Goal: Information Seeking & Learning: Learn about a topic

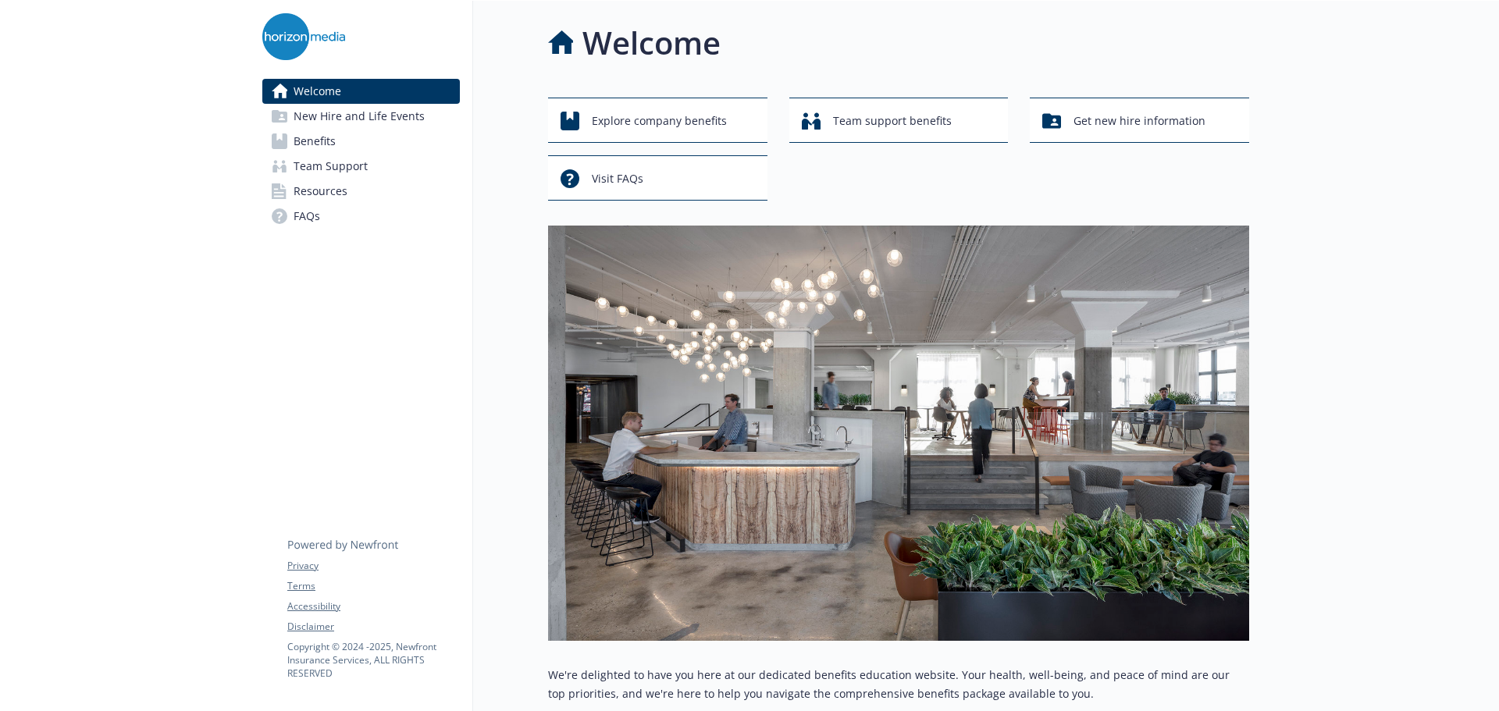
click at [300, 209] on span "FAQs" at bounding box center [306, 216] width 27 height 25
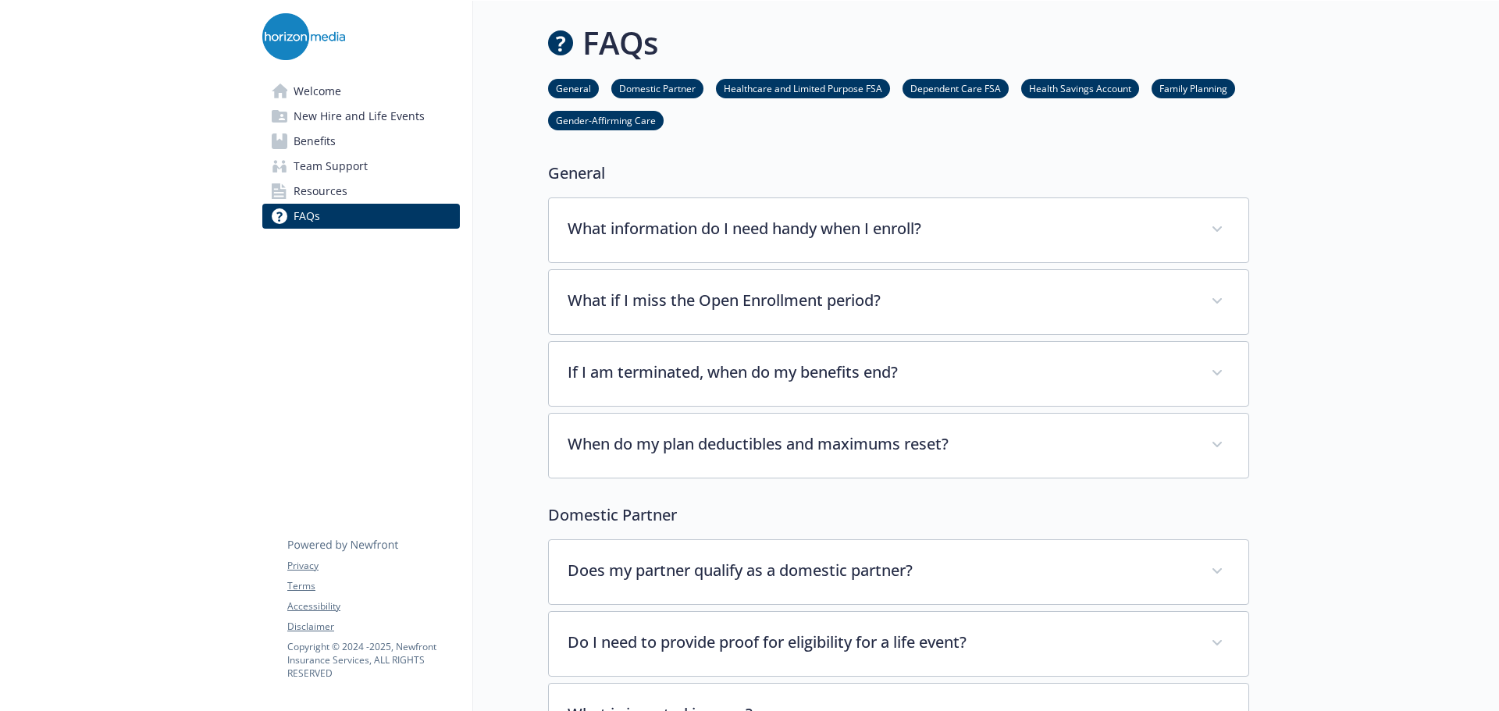
click at [1199, 93] on link "Family Planning" at bounding box center [1193, 87] width 84 height 15
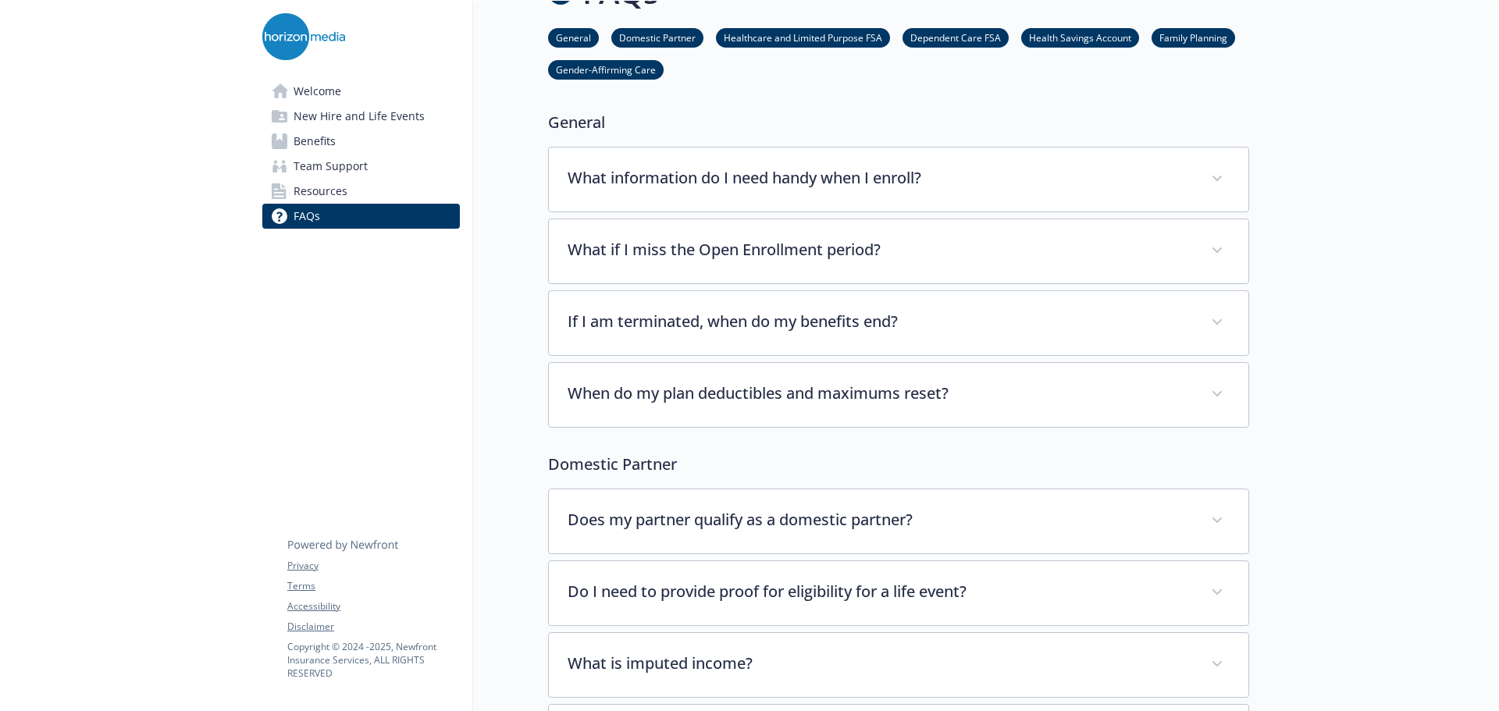
scroll to position [0, 12]
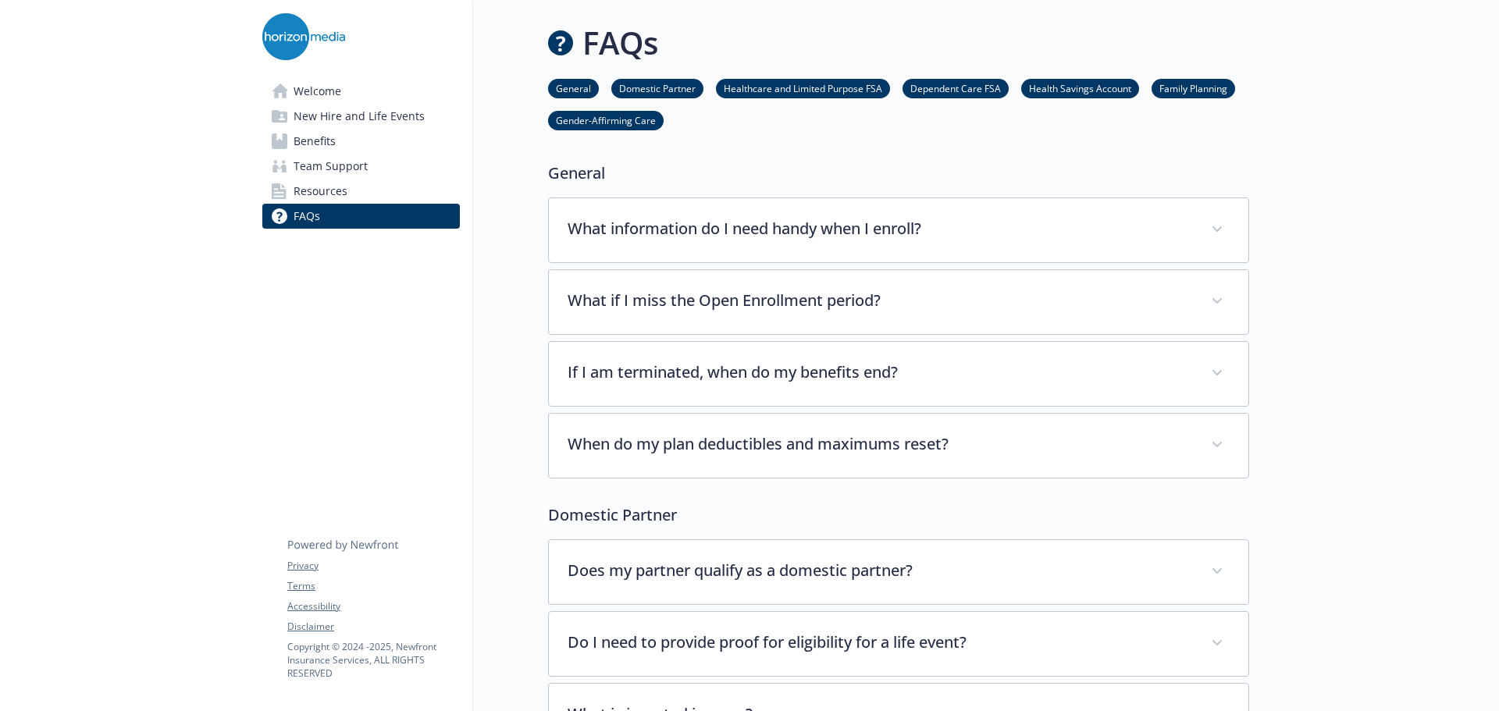
click at [333, 94] on link "Welcome" at bounding box center [360, 91] width 197 height 25
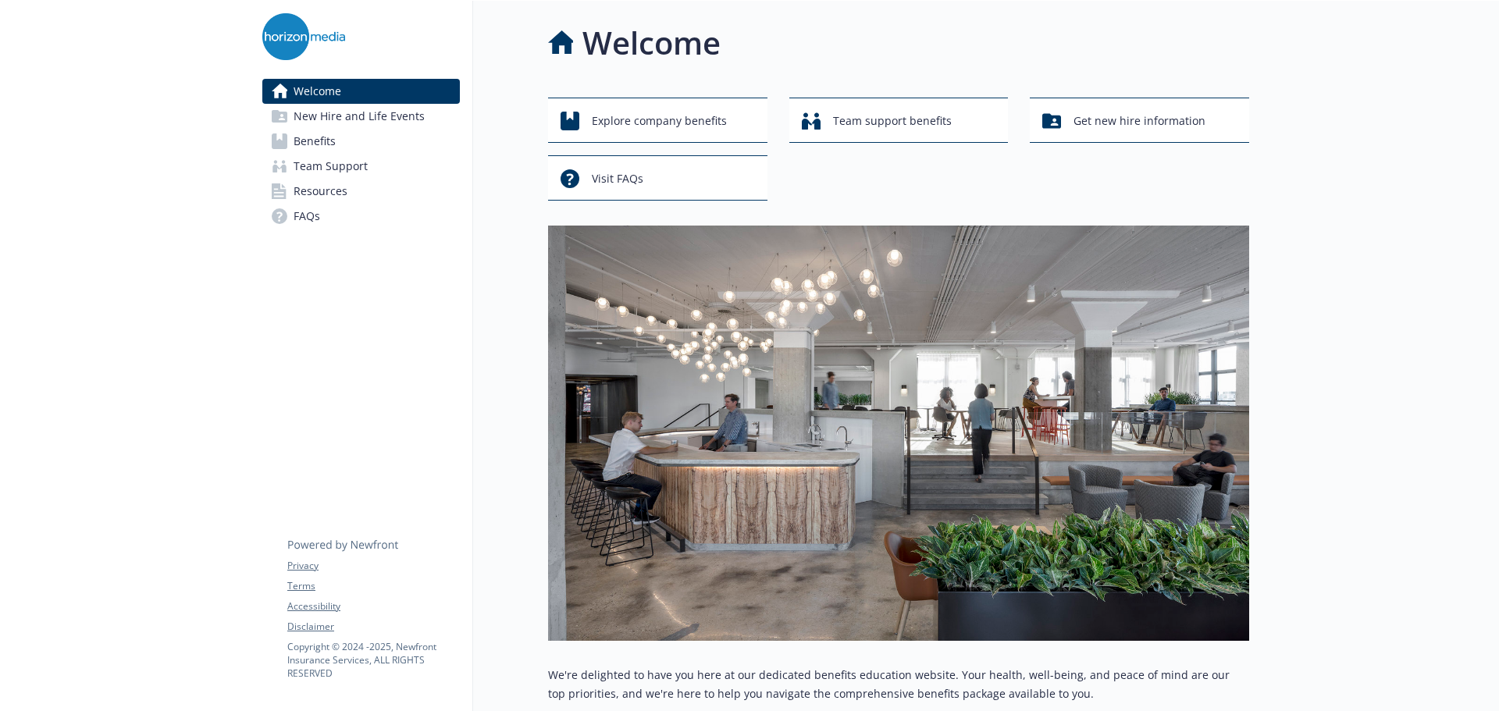
click at [332, 119] on span "New Hire and Life Events" at bounding box center [358, 116] width 131 height 25
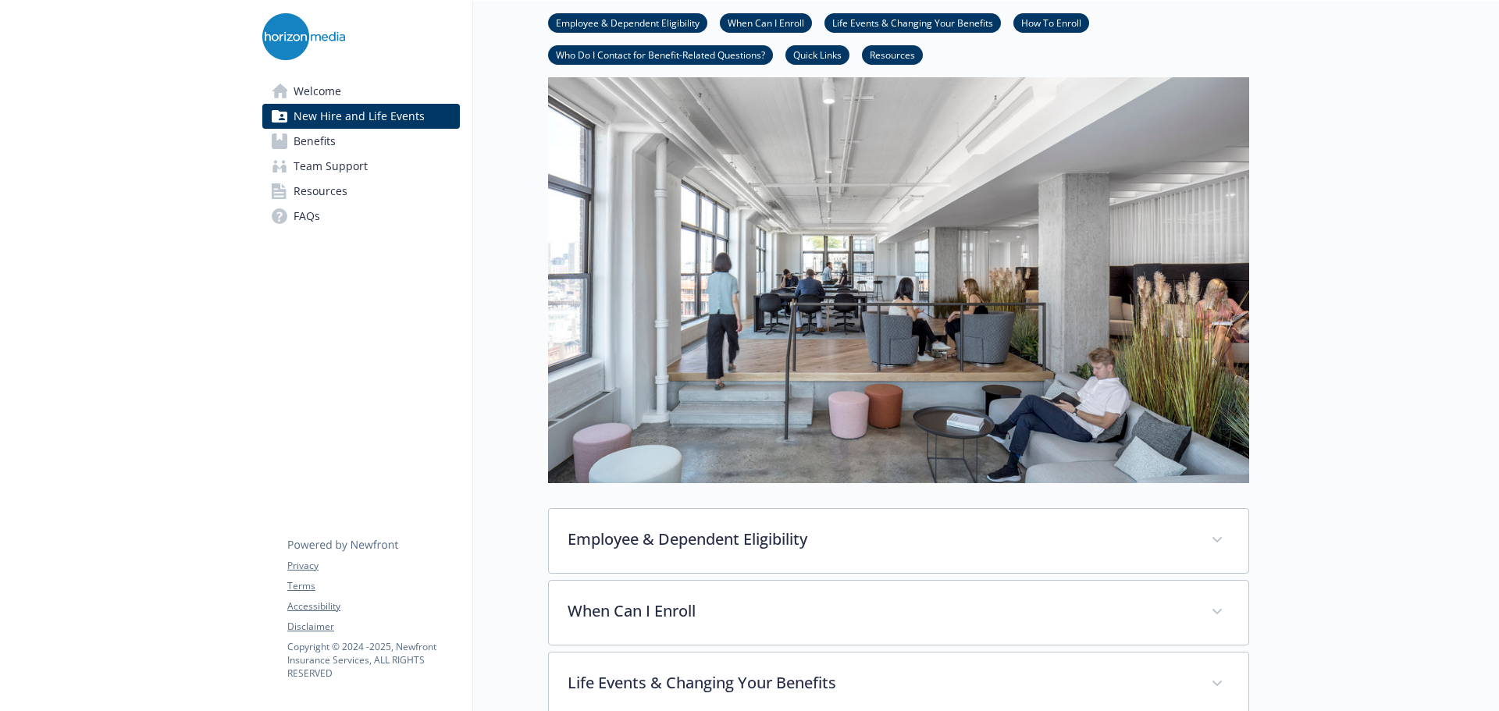
scroll to position [12, 12]
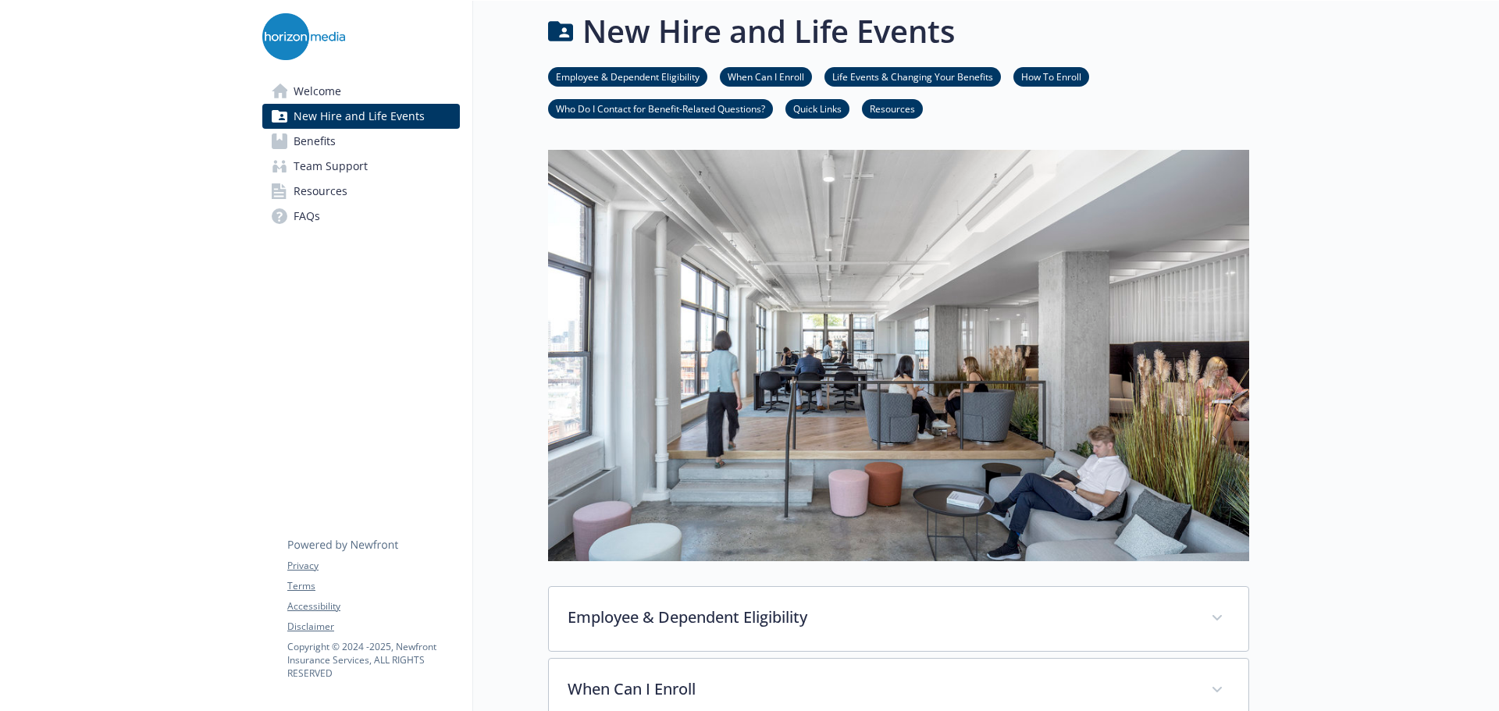
click at [359, 145] on link "Benefits" at bounding box center [360, 141] width 197 height 25
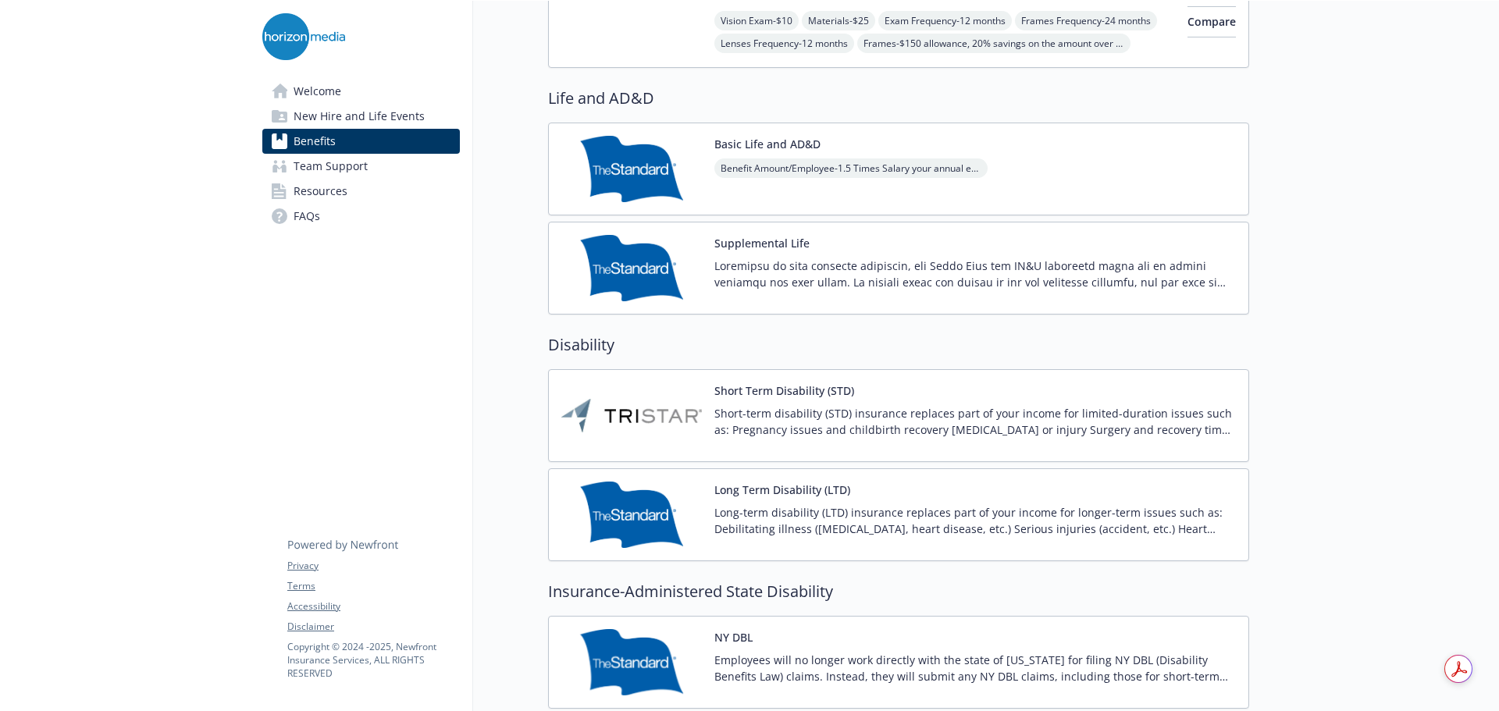
scroll to position [1182, 12]
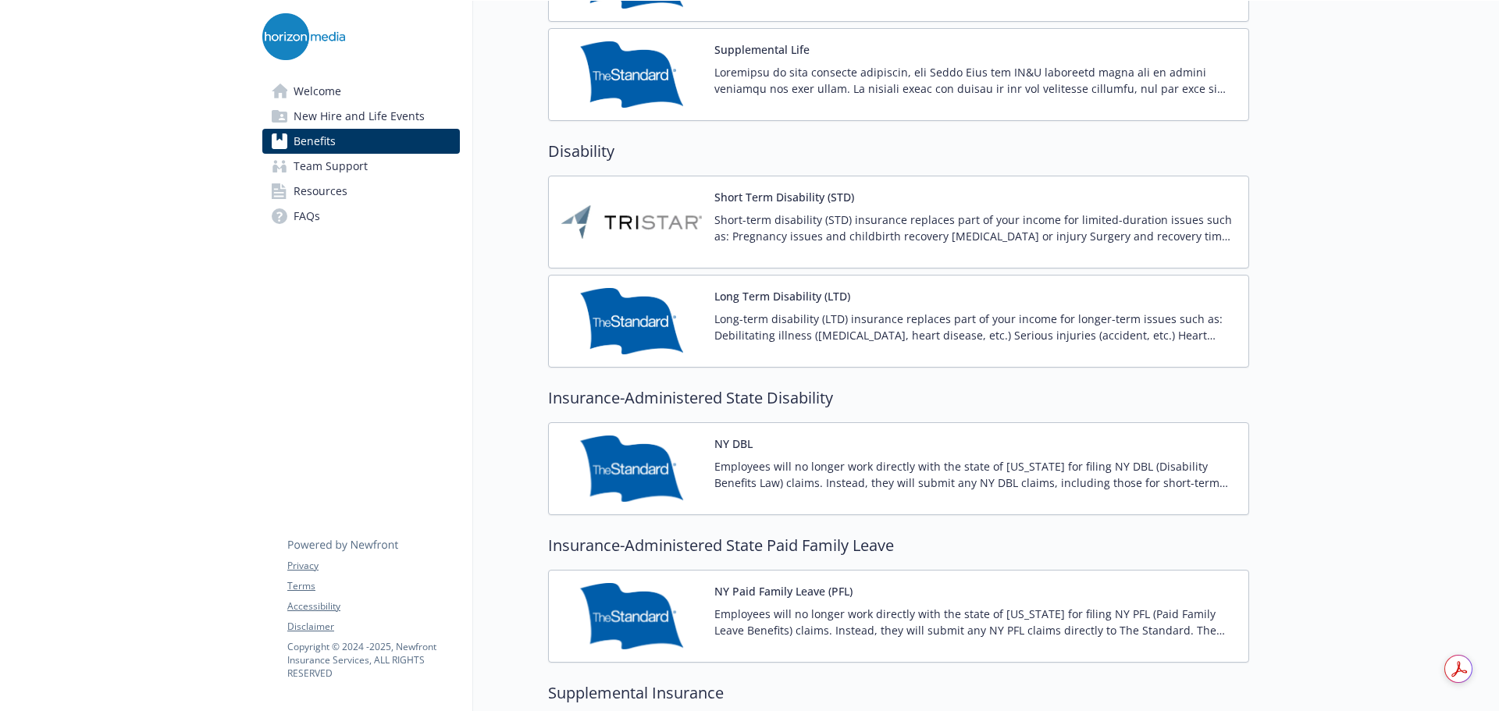
click at [628, 208] on img at bounding box center [631, 222] width 140 height 66
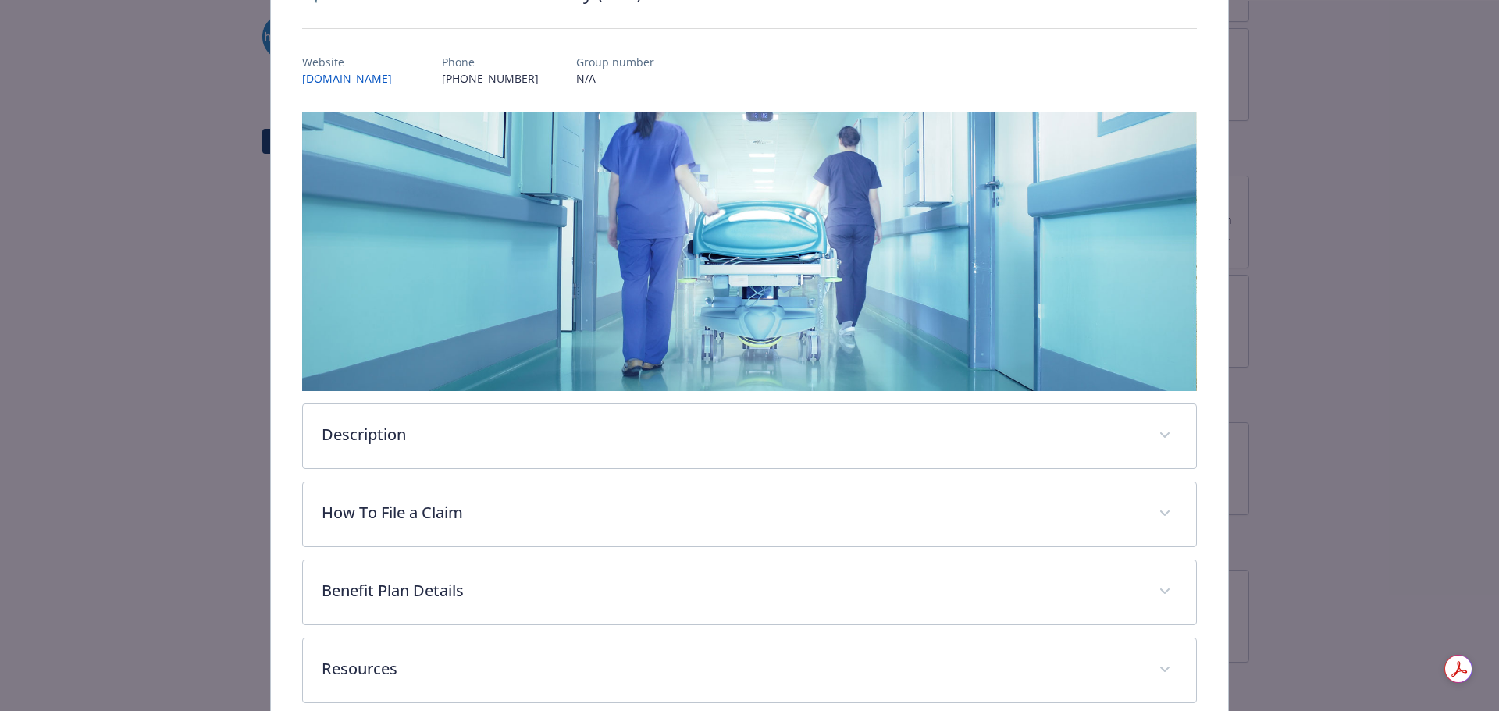
scroll to position [229, 0]
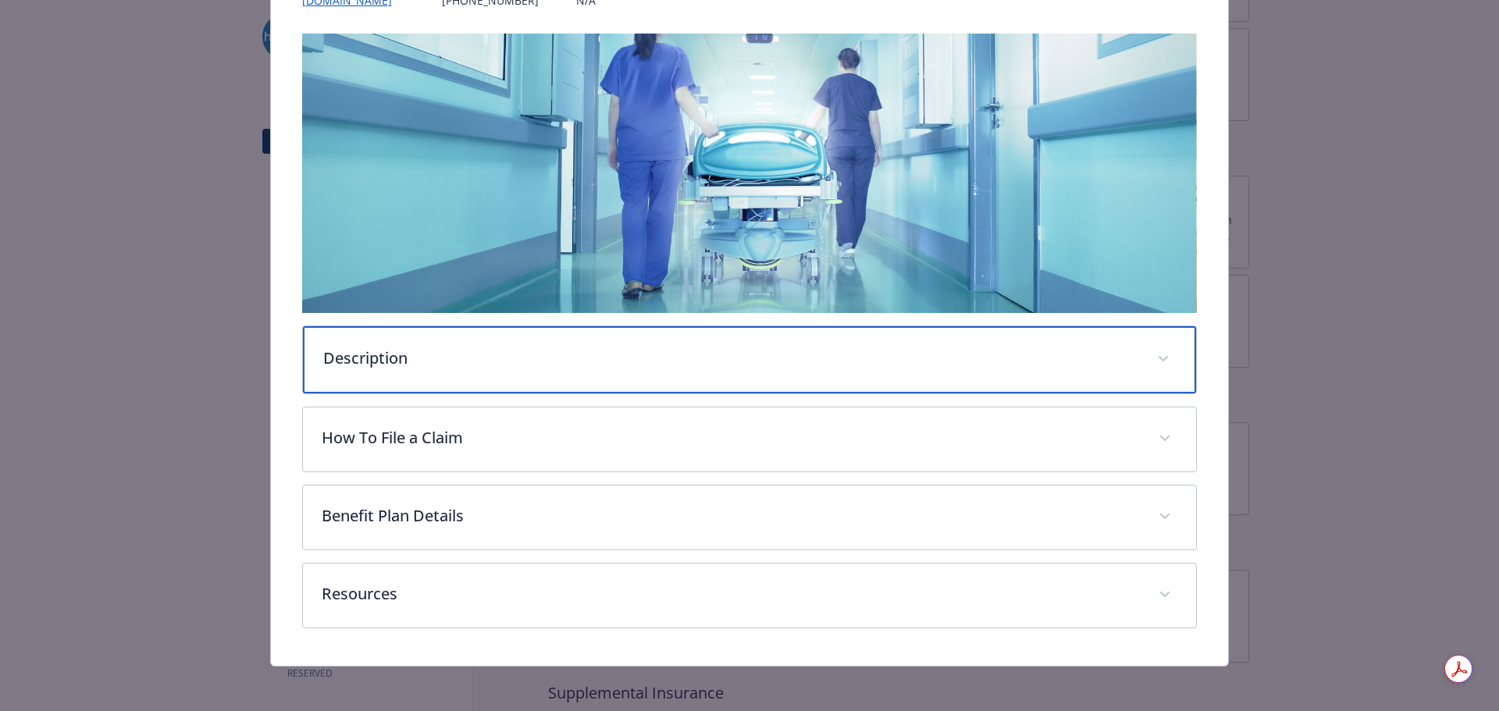
click at [523, 372] on div "Description" at bounding box center [750, 359] width 894 height 67
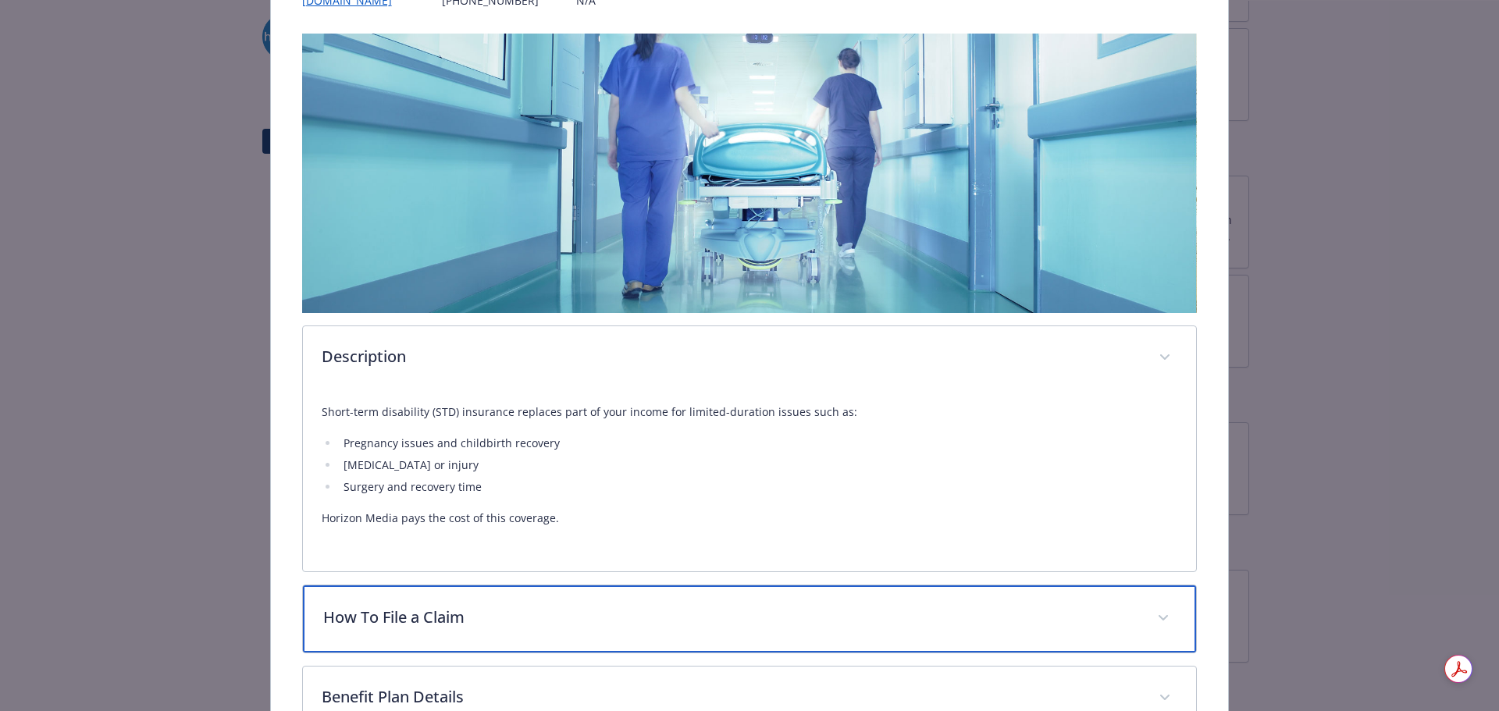
click at [432, 602] on div "How To File a Claim" at bounding box center [750, 618] width 894 height 67
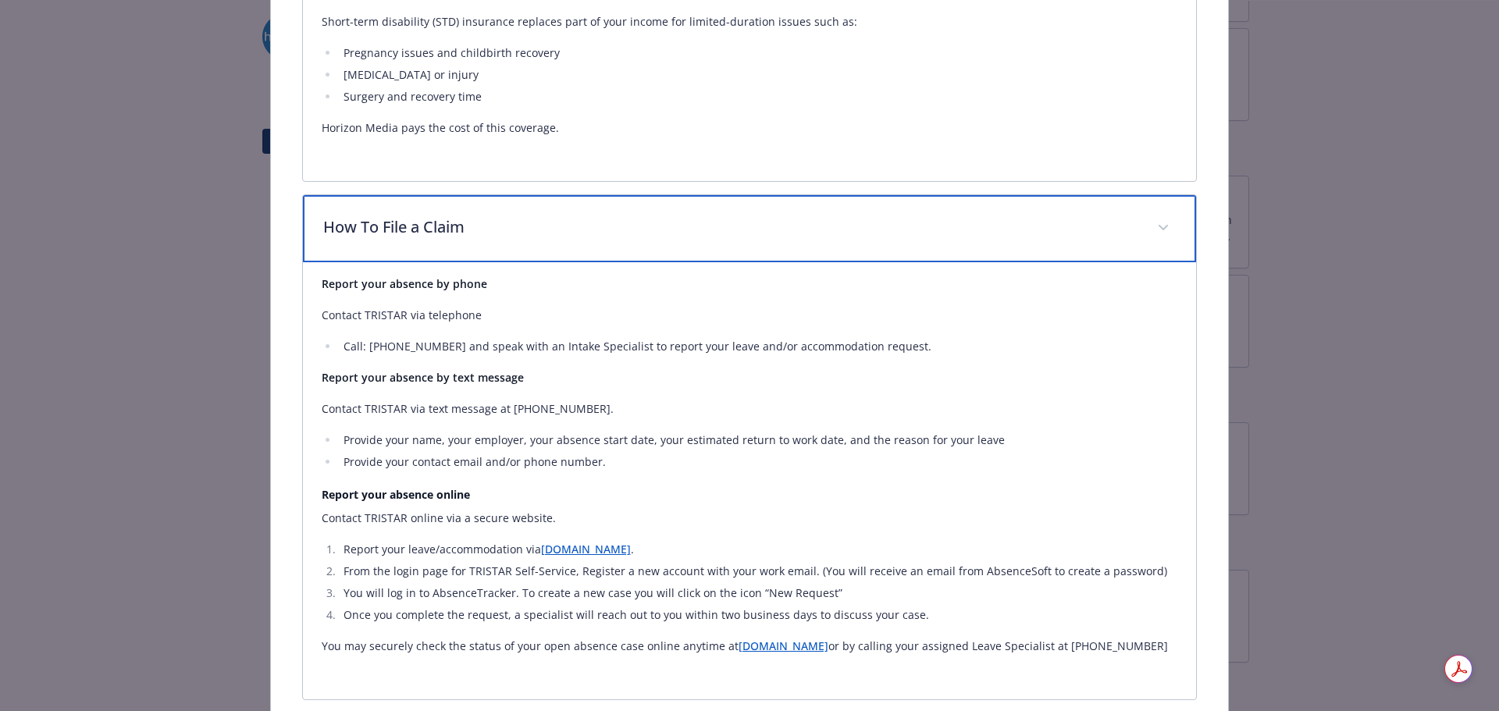
scroll to position [776, 0]
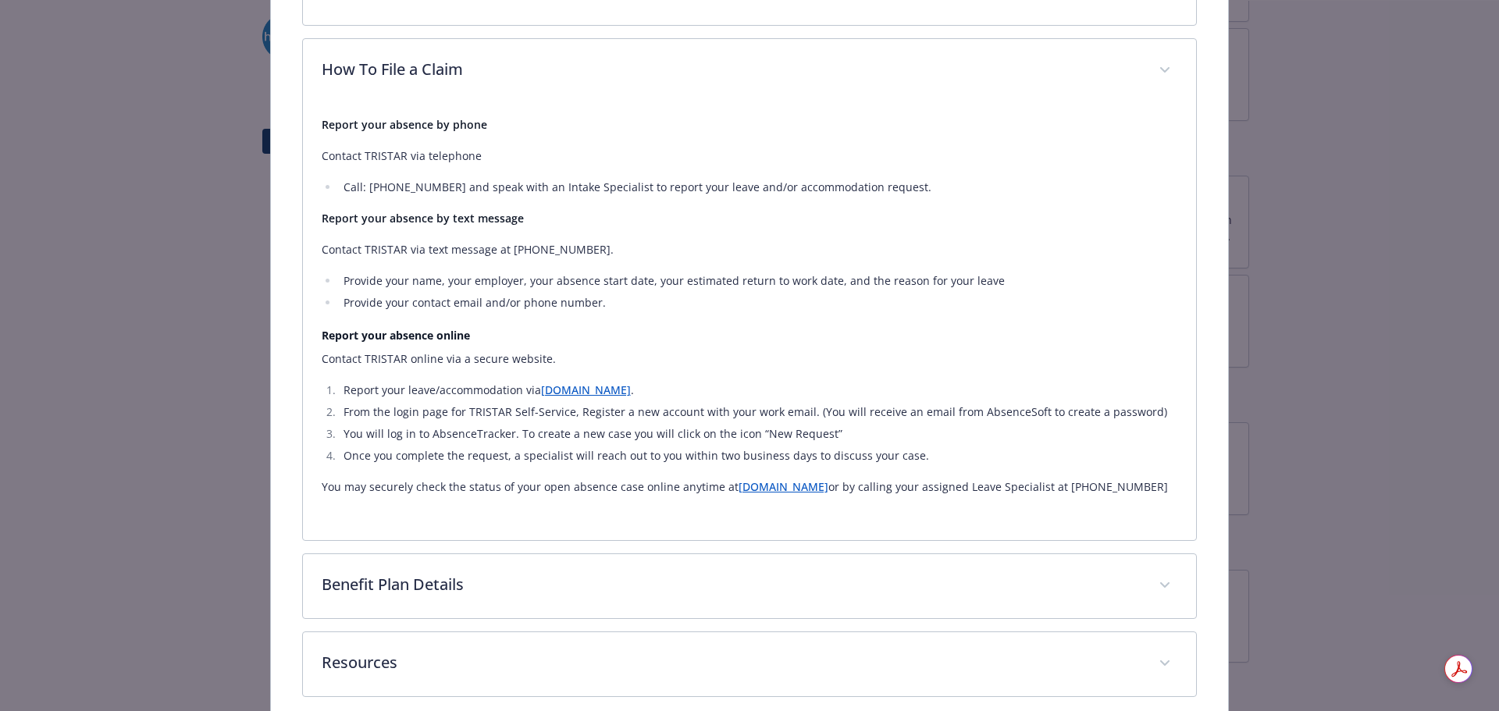
click at [172, 381] on div "Disability - Short Term Disability (STD) - Short Term Disability (STD) Short Te…" at bounding box center [749, 4] width 1199 height 1461
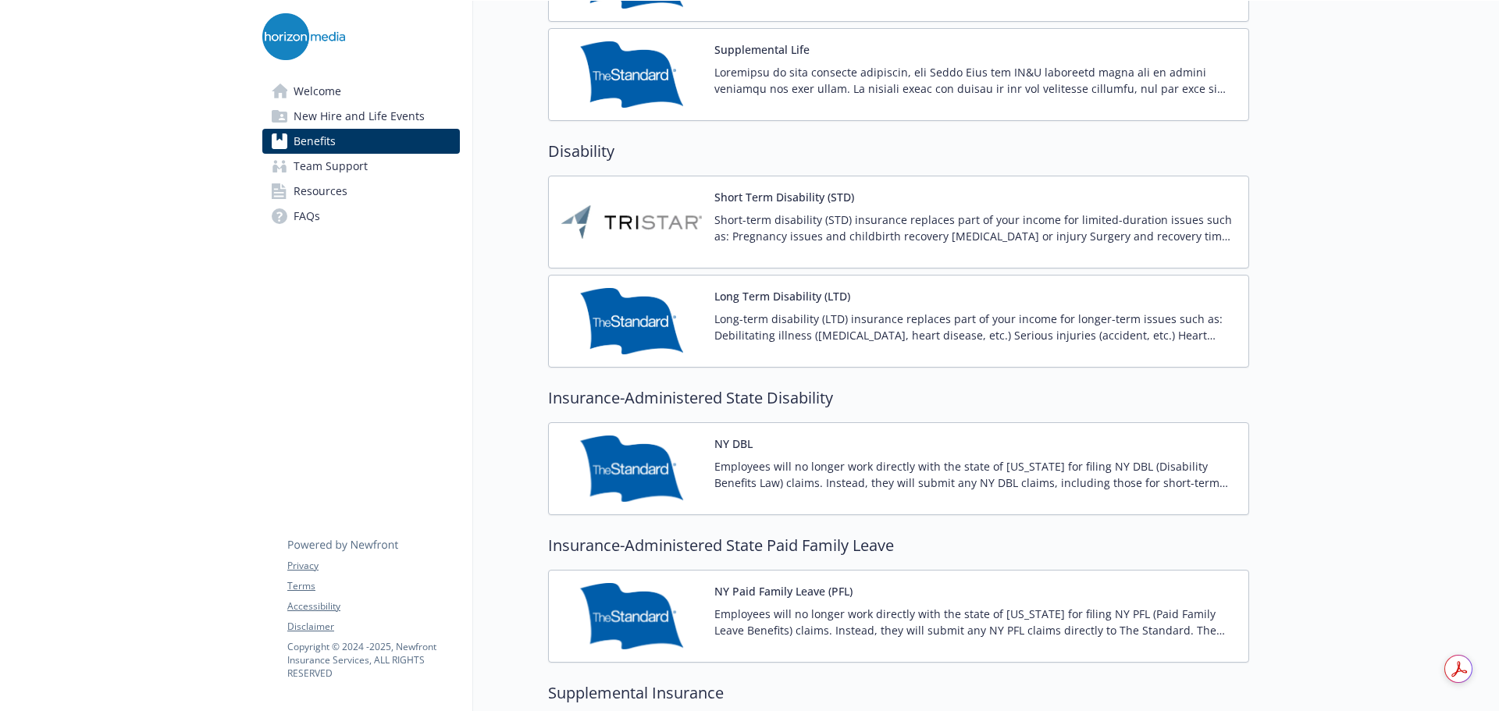
click at [778, 244] on p "Short-term disability (STD) insurance replaces part of your income for limited-…" at bounding box center [974, 228] width 521 height 33
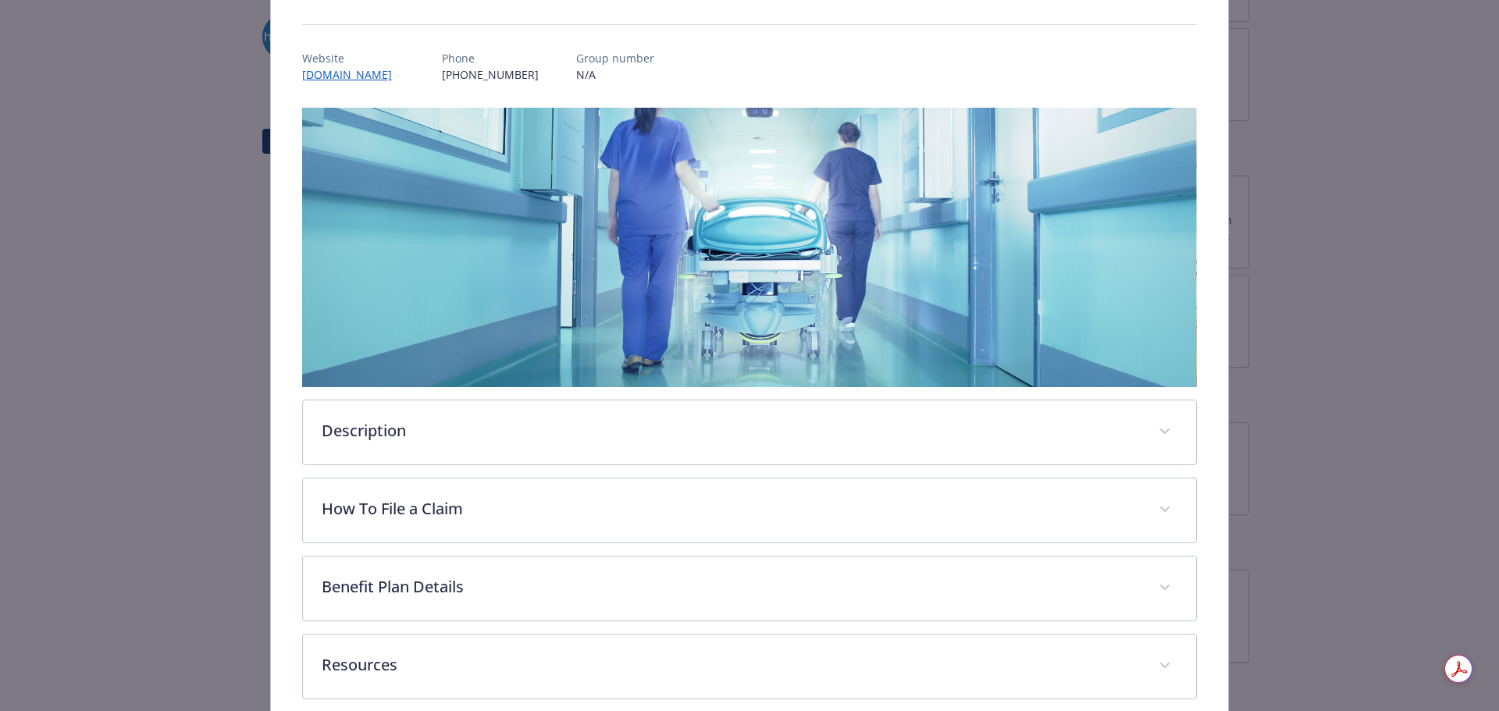
scroll to position [229, 0]
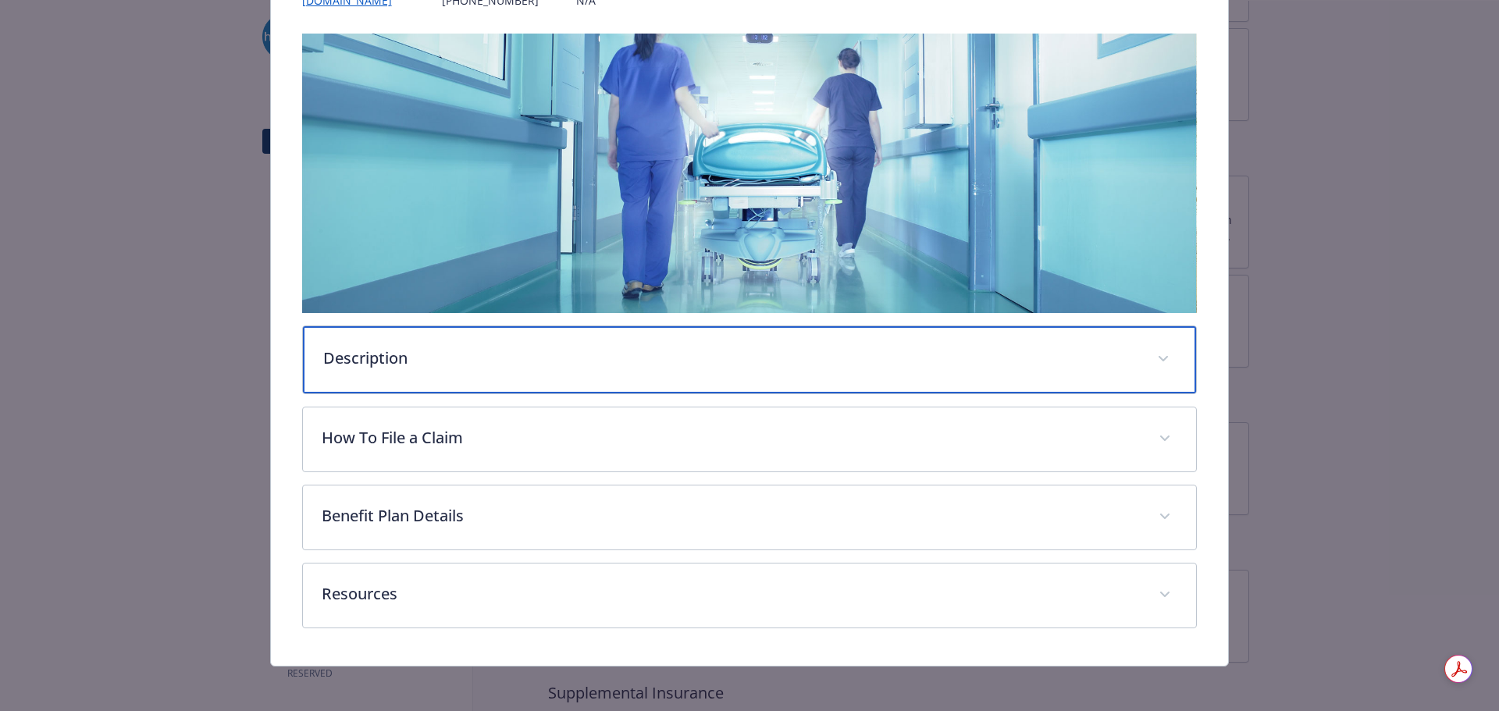
click at [571, 382] on div "Description" at bounding box center [750, 359] width 894 height 67
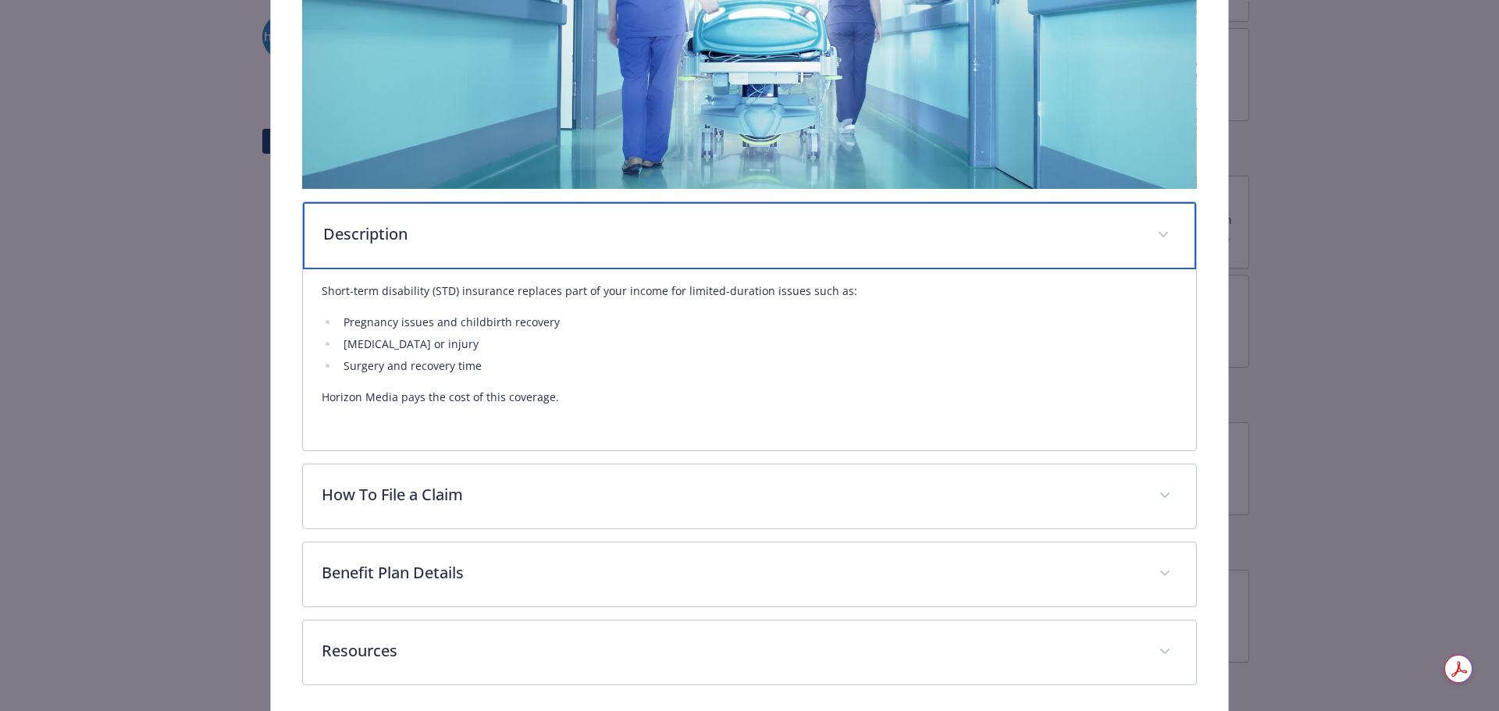
scroll to position [414, 0]
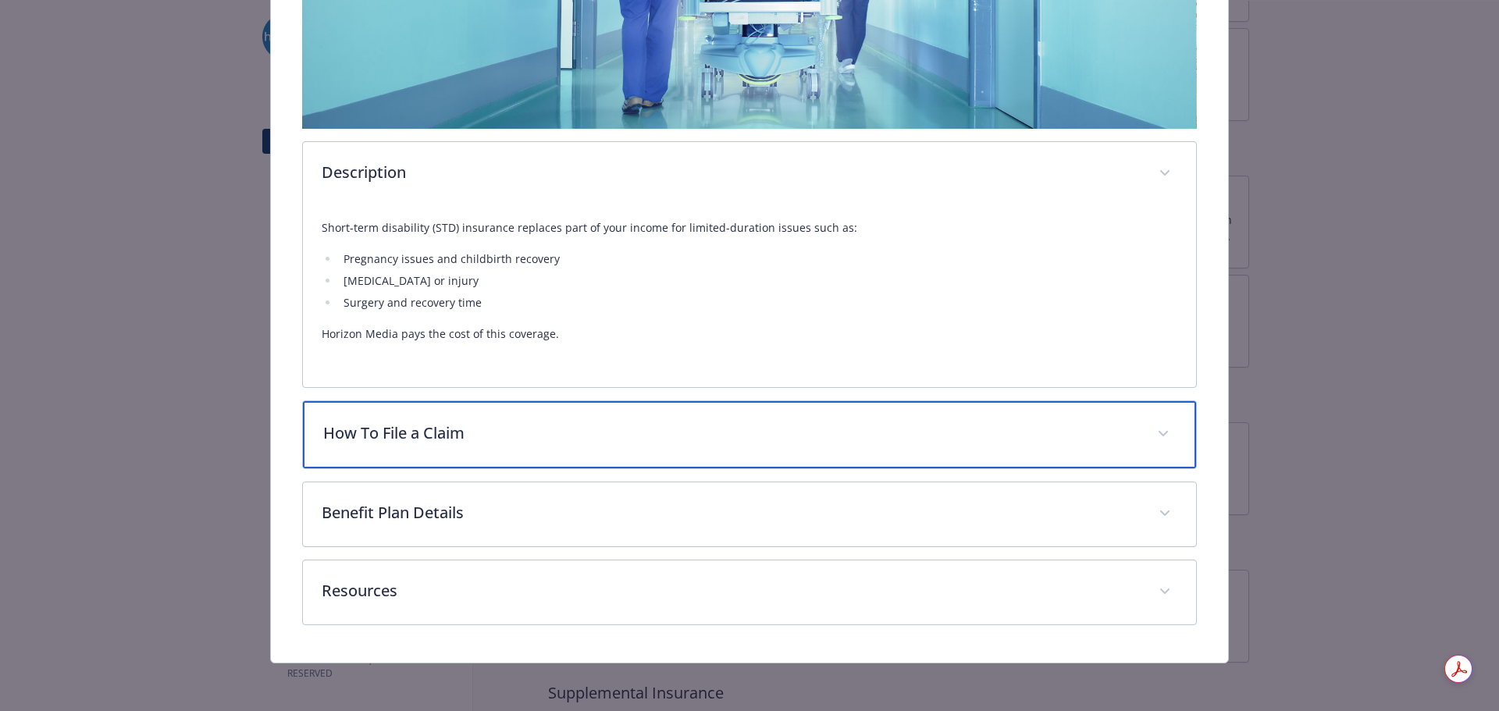
click at [539, 433] on p "How To File a Claim" at bounding box center [731, 432] width 816 height 23
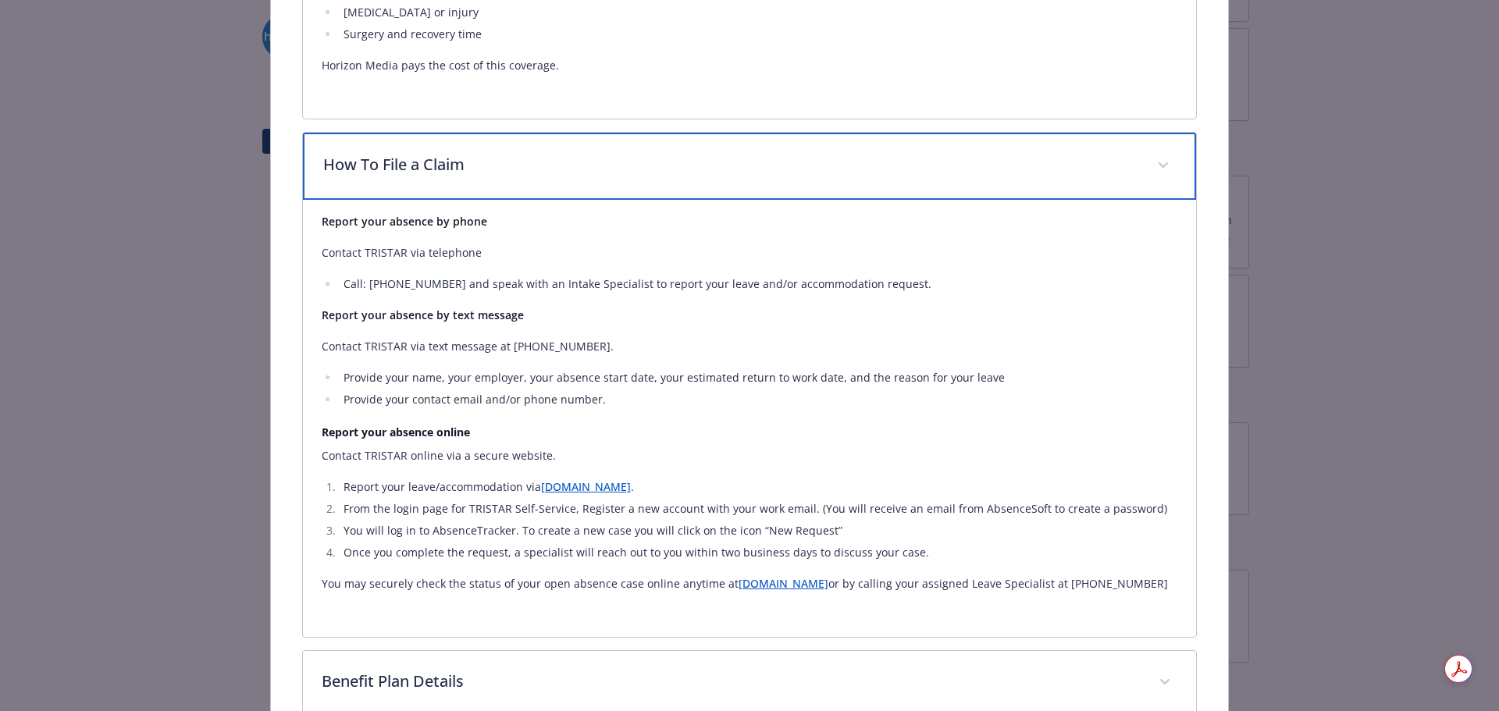
scroll to position [870, 0]
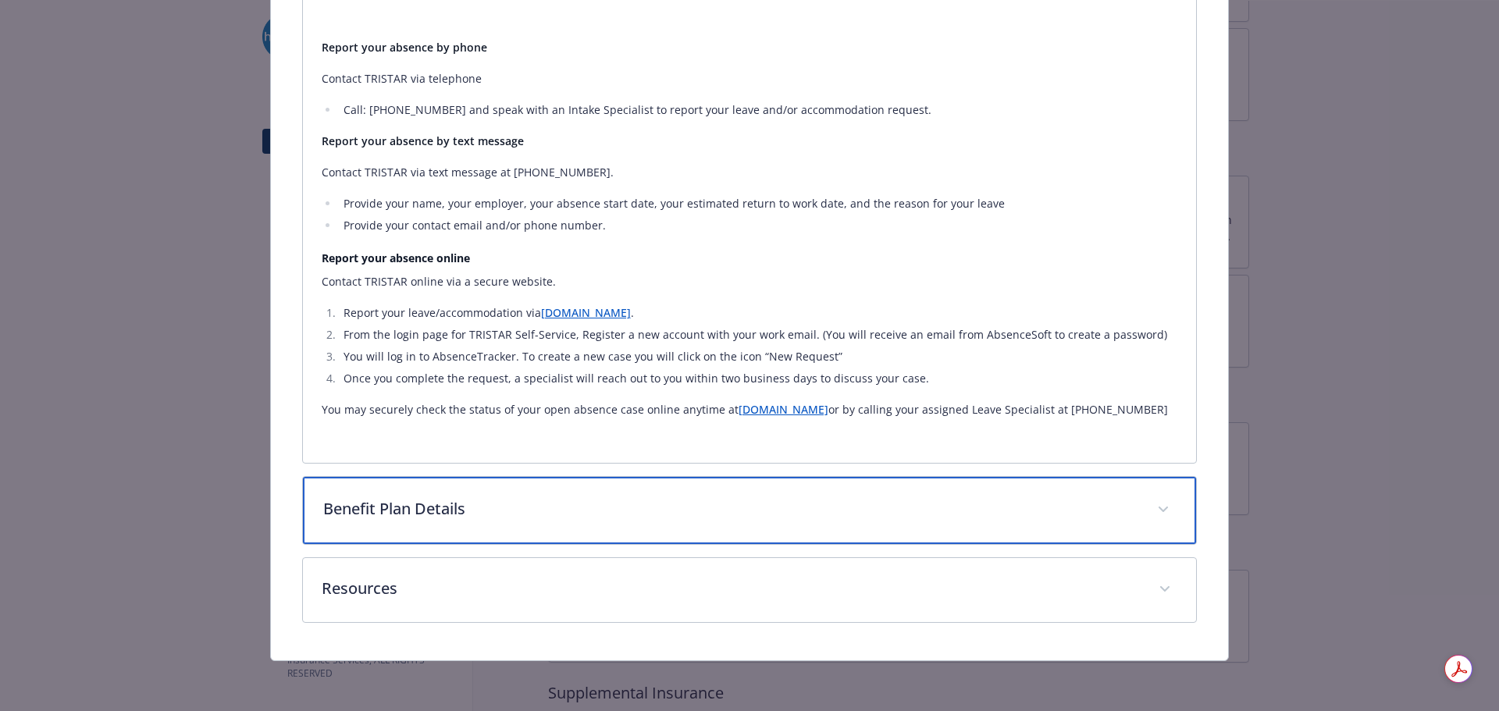
click at [475, 508] on p "Benefit Plan Details" at bounding box center [731, 508] width 816 height 23
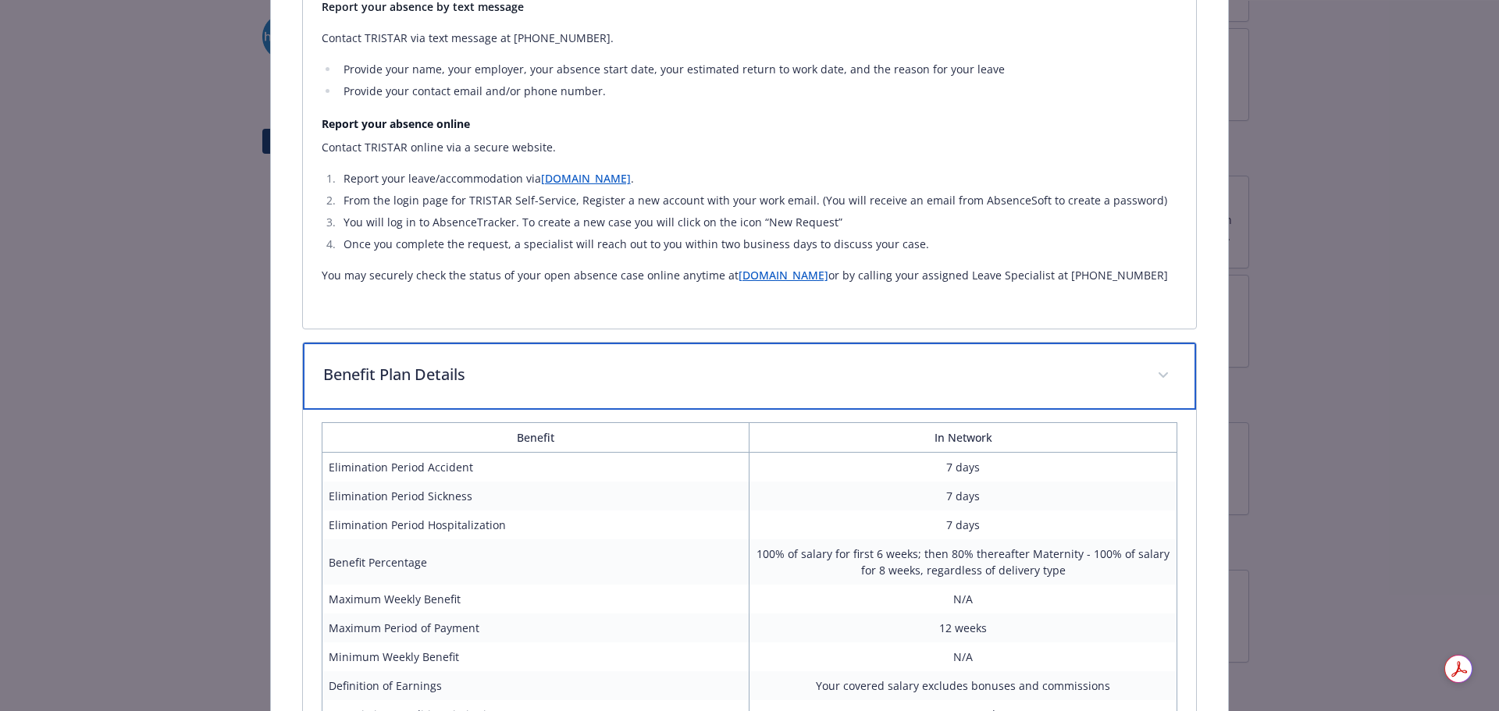
scroll to position [1221, 0]
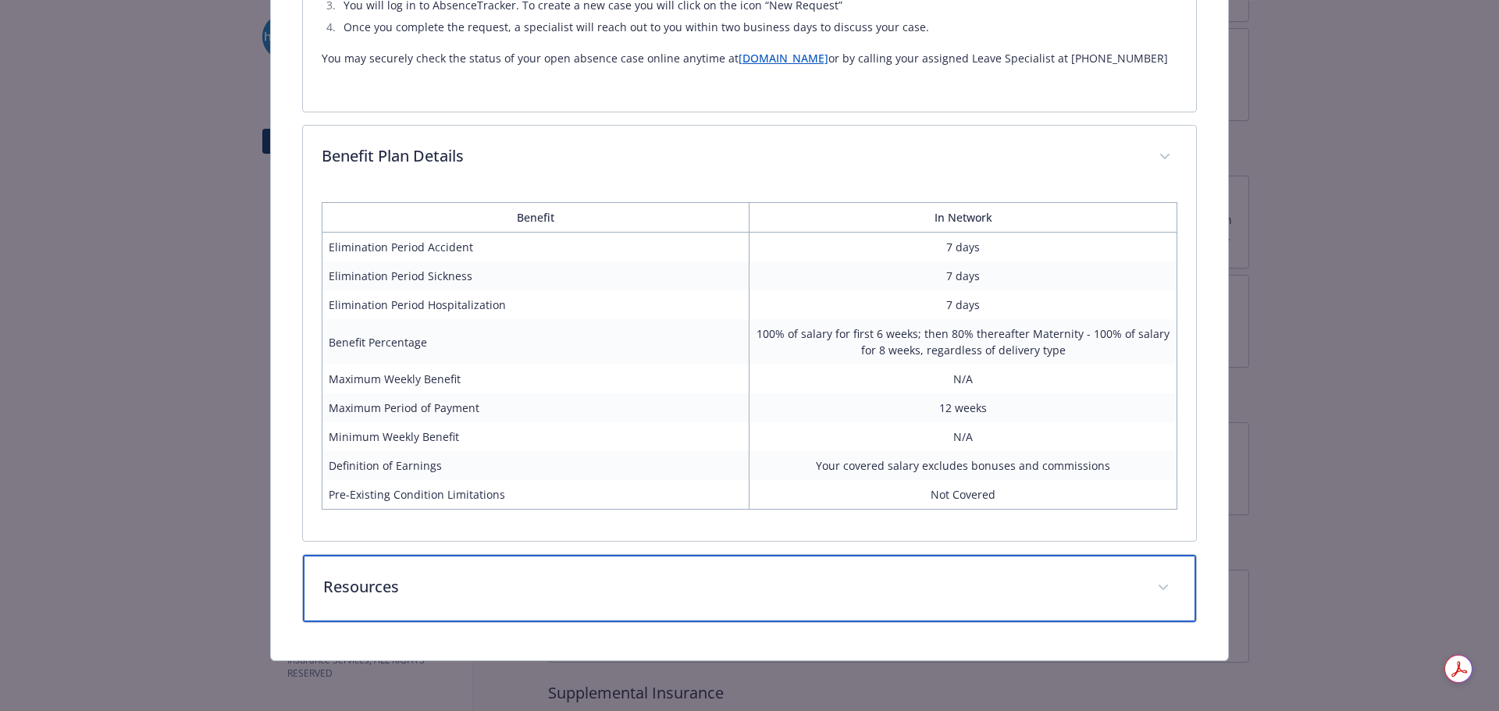
click at [568, 597] on p "Resources" at bounding box center [731, 586] width 816 height 23
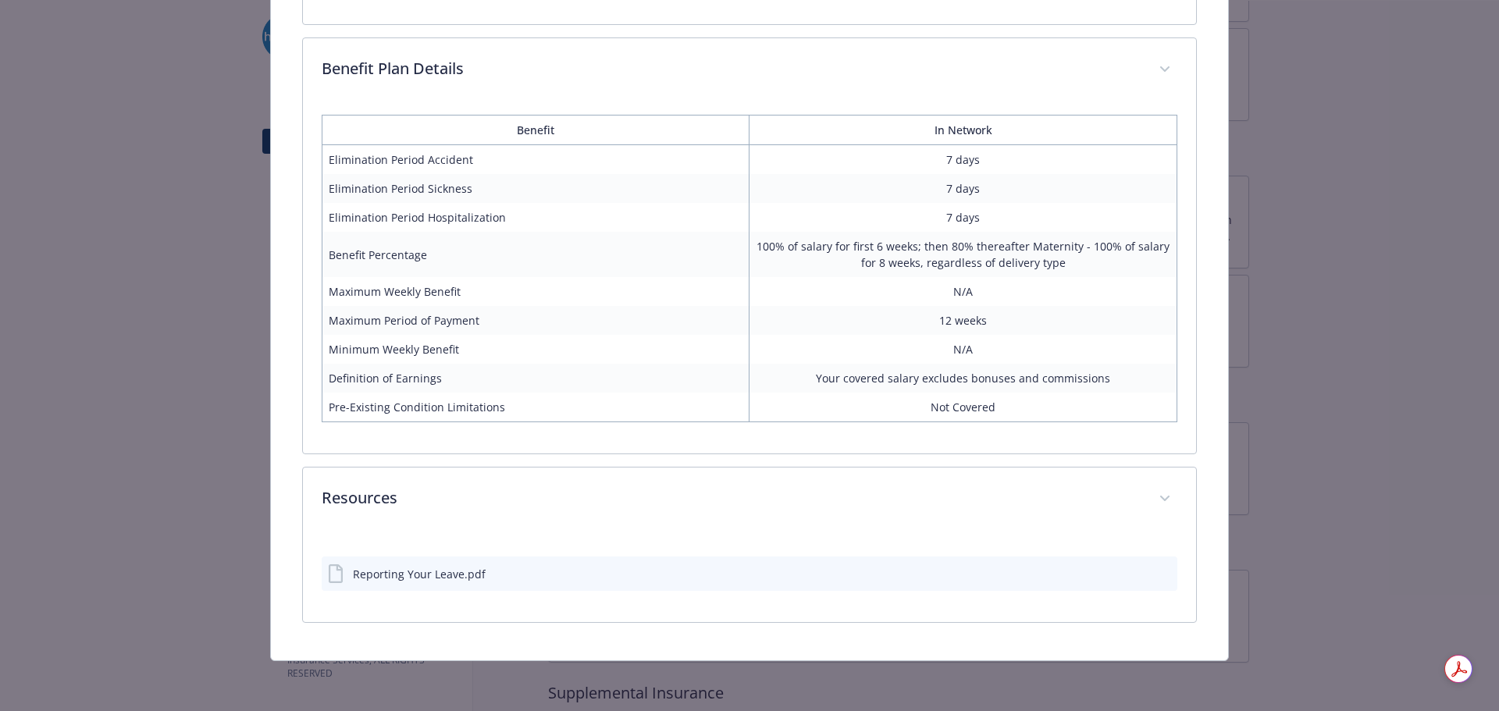
scroll to position [1308, 0]
click at [126, 408] on div "Disability - Short Term Disability (STD) - Short Term Disability (STD) Short Te…" at bounding box center [749, 355] width 1499 height 711
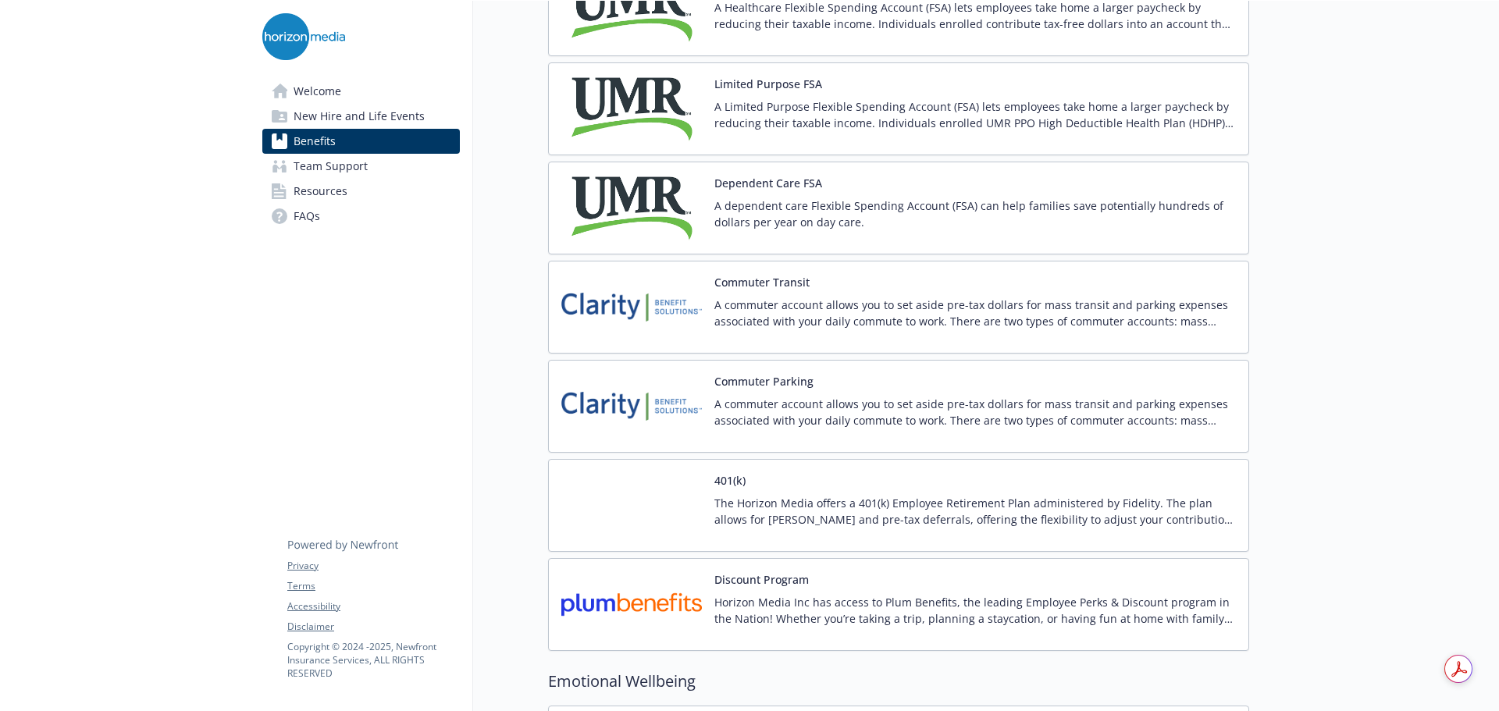
scroll to position [2353, 12]
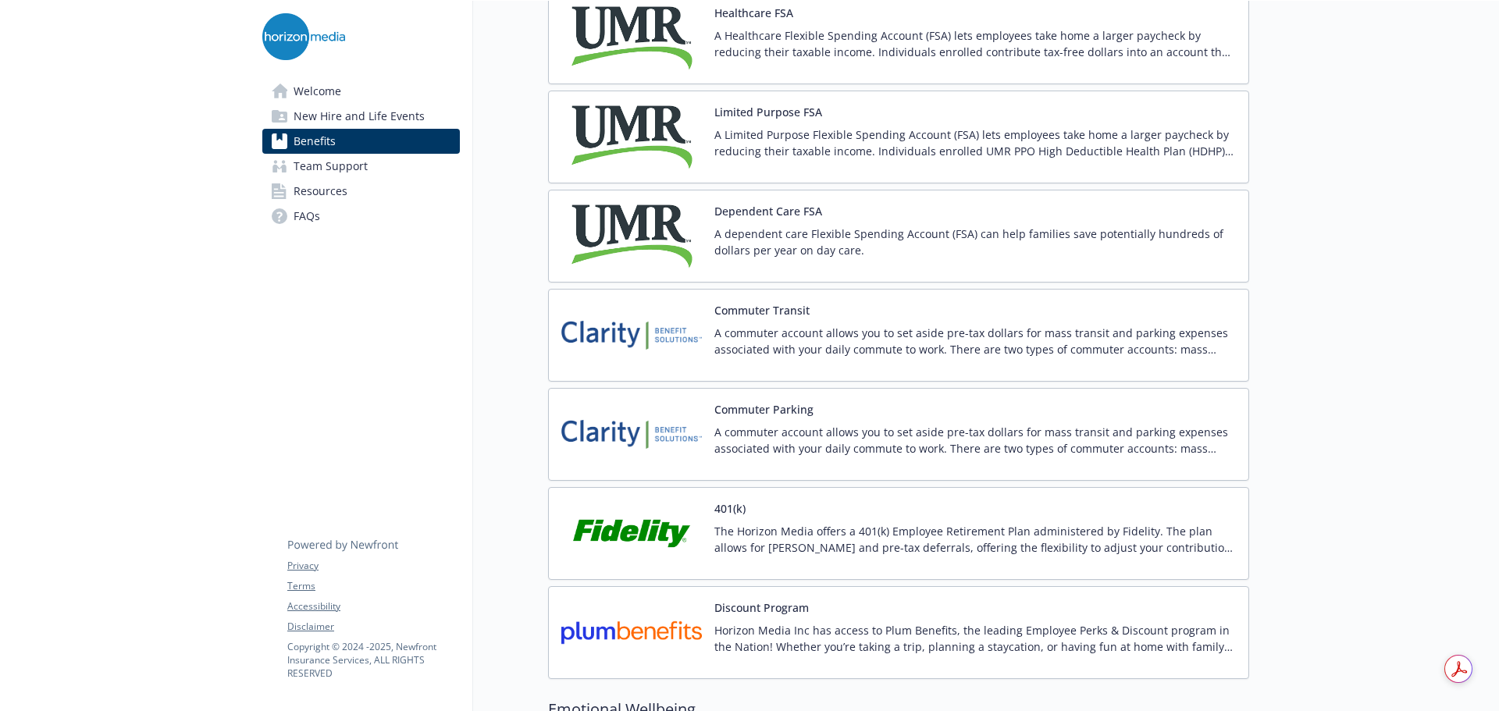
click at [347, 163] on span "Team Support" at bounding box center [330, 166] width 74 height 25
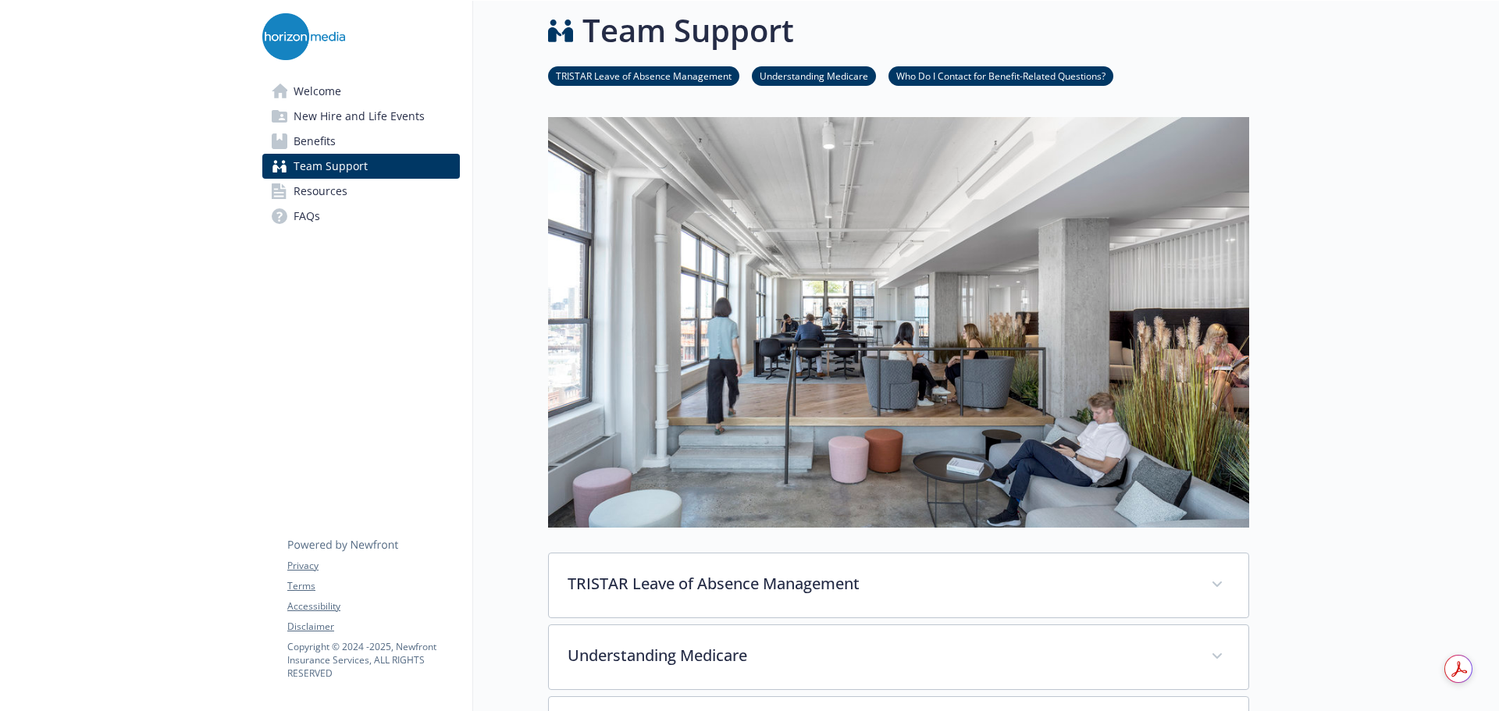
scroll to position [382, 12]
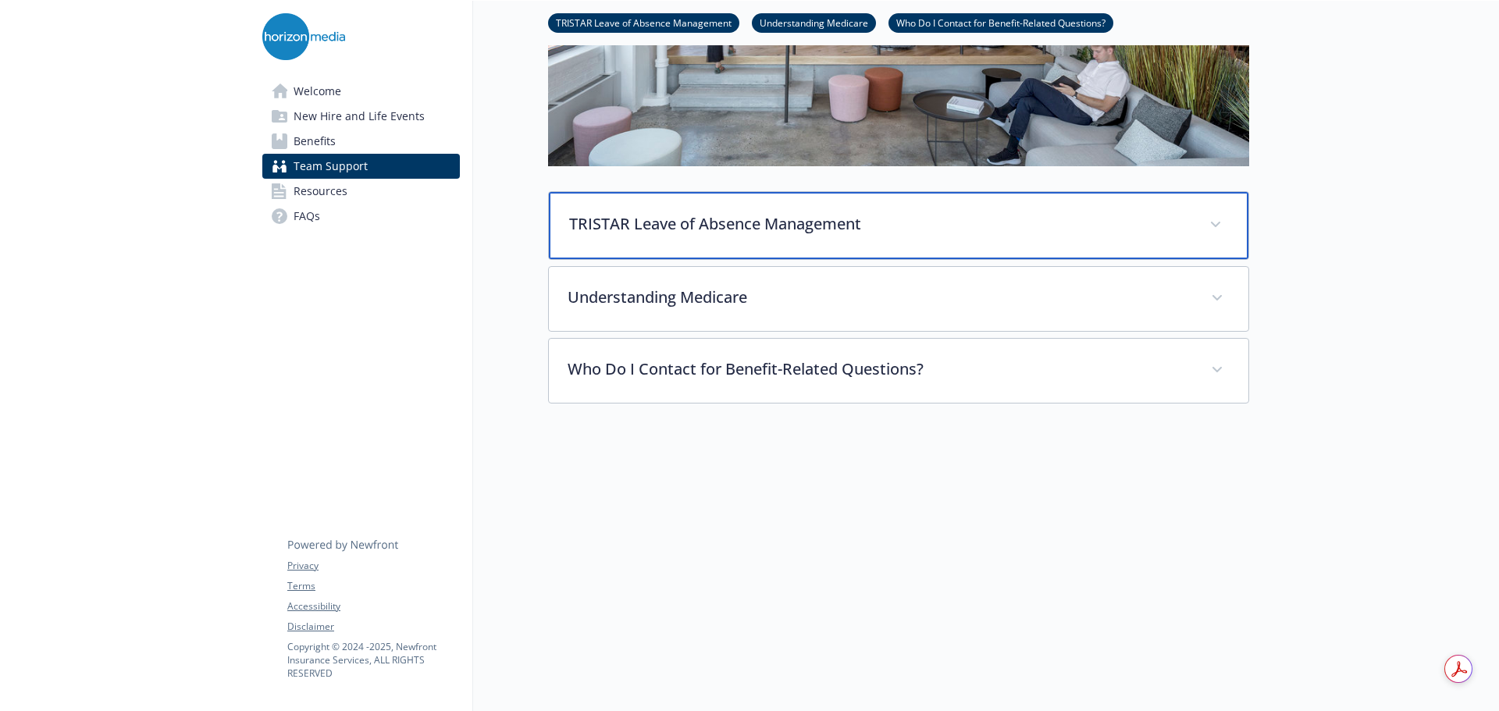
click at [807, 196] on div "TRISTAR Leave of Absence Management" at bounding box center [898, 225] width 699 height 67
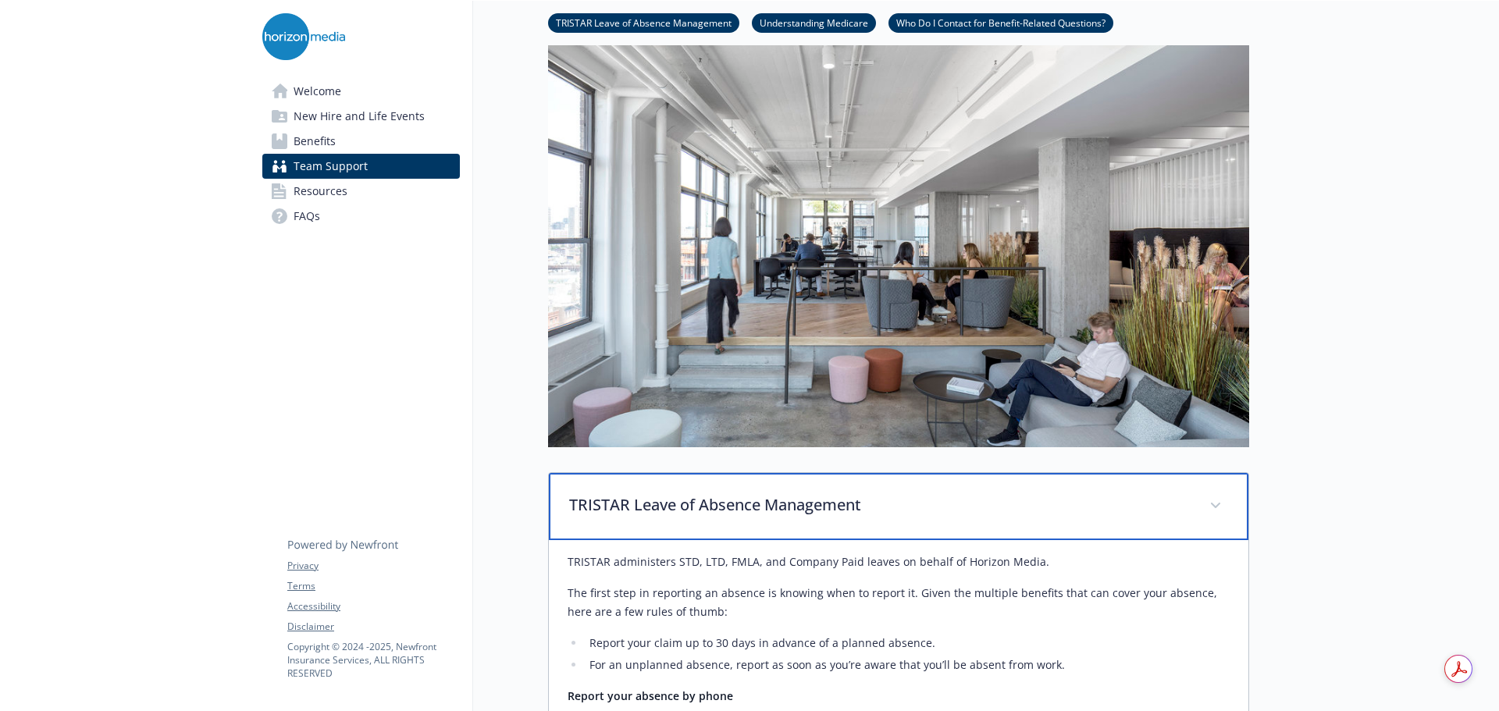
scroll to position [0, 12]
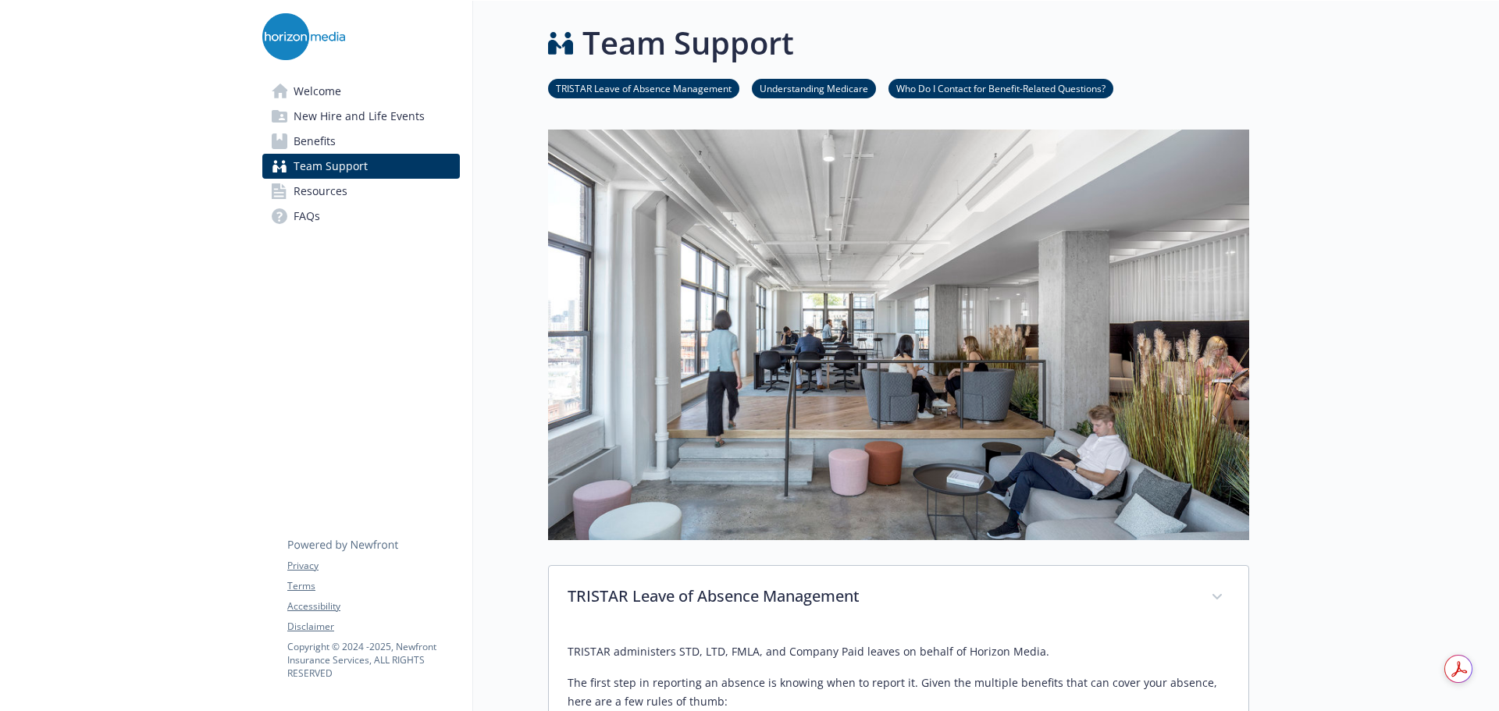
click at [350, 95] on link "Welcome" at bounding box center [360, 91] width 197 height 25
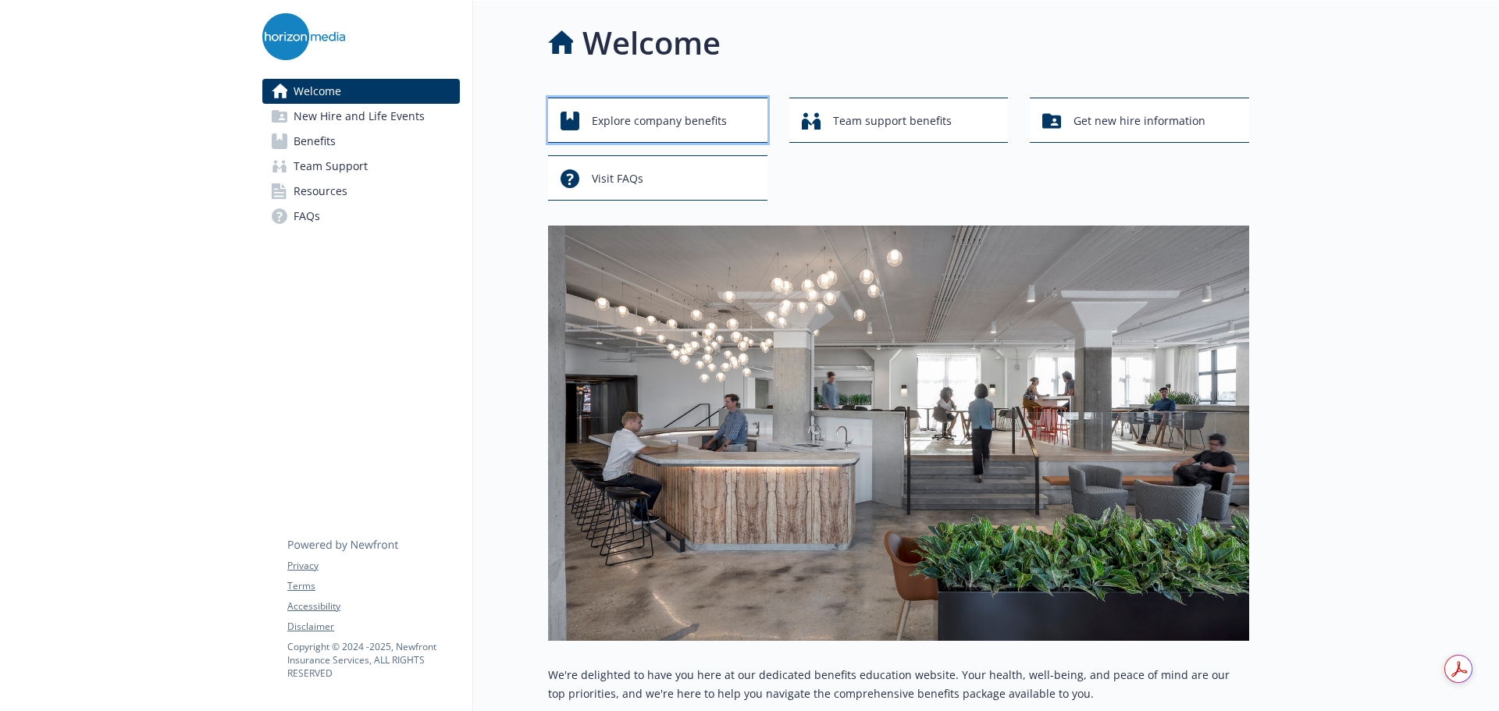
click at [696, 123] on span "Explore company benefits" at bounding box center [659, 121] width 135 height 30
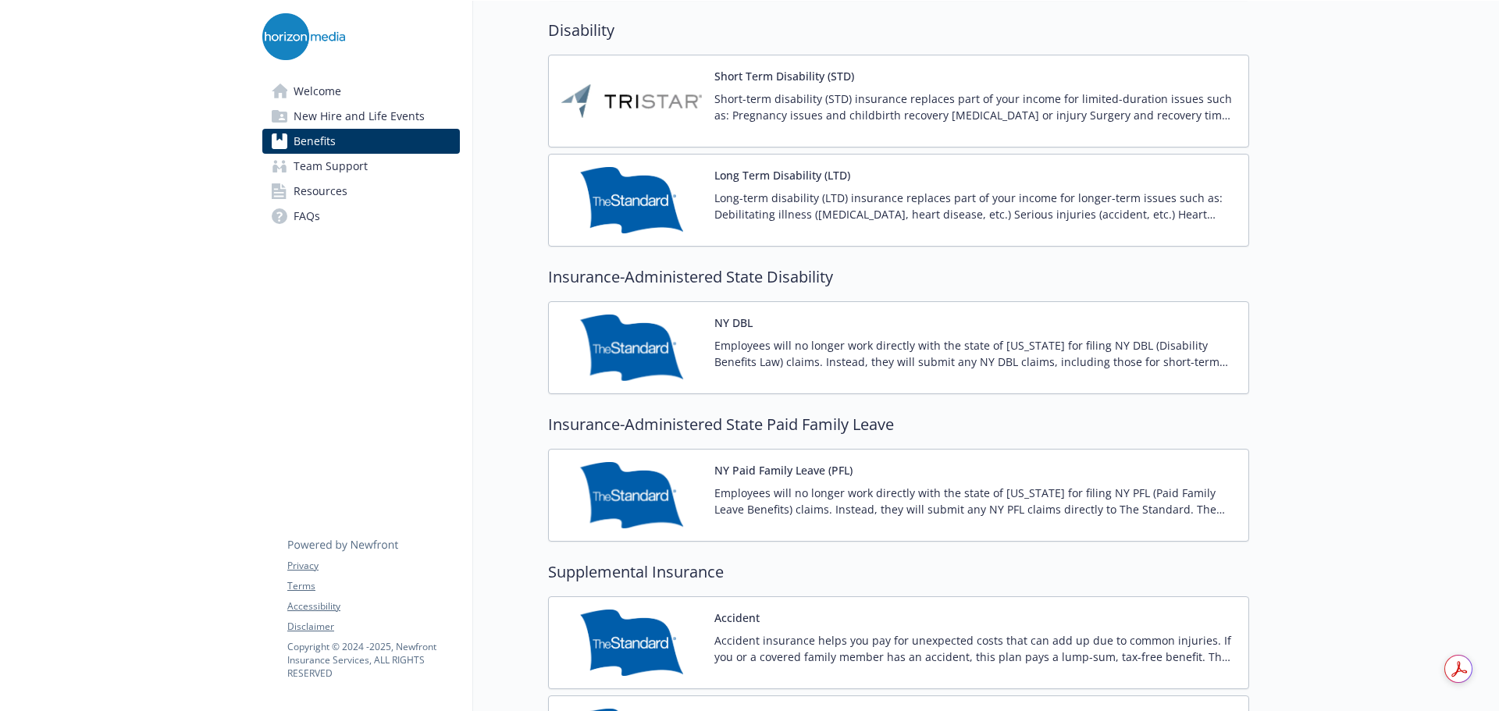
scroll to position [1327, 12]
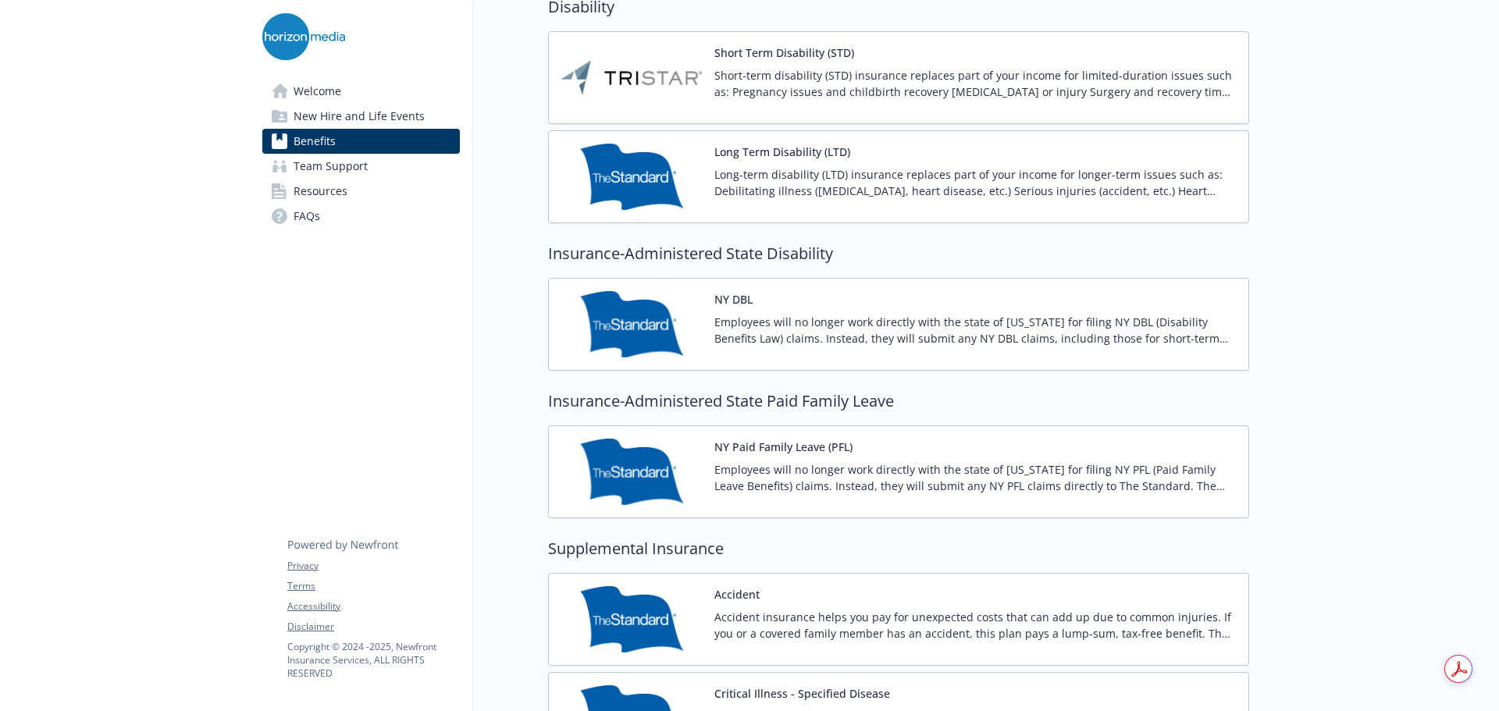
click at [628, 78] on img at bounding box center [631, 77] width 140 height 66
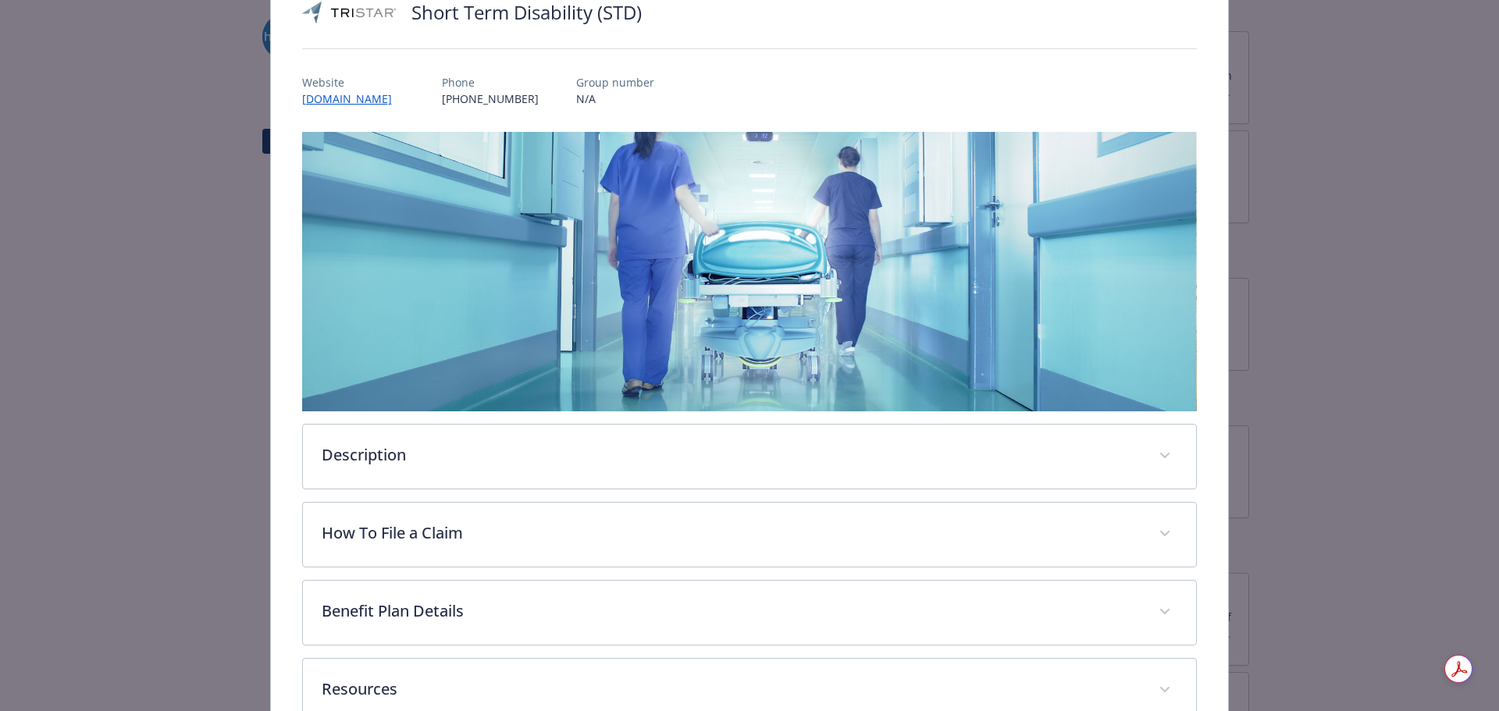
scroll to position [229, 0]
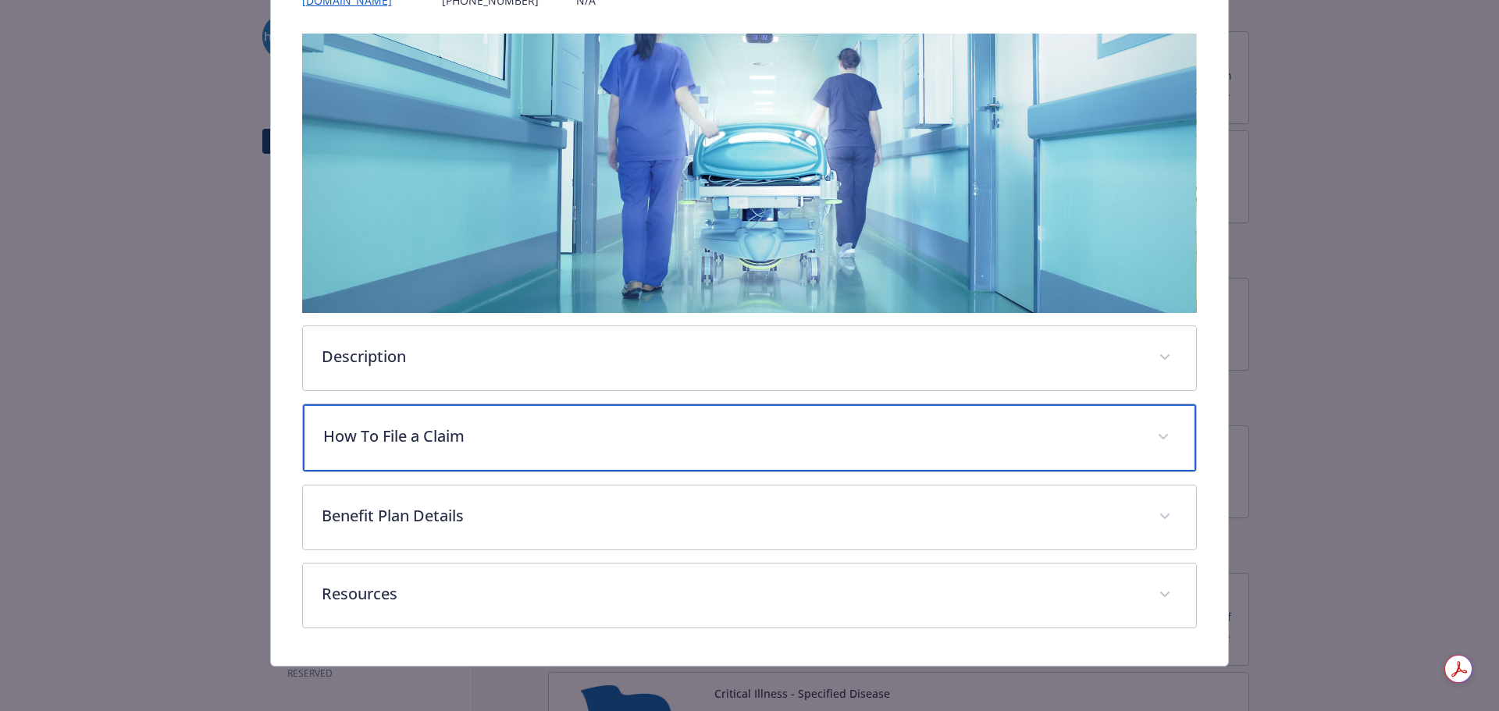
click at [627, 425] on p "How To File a Claim" at bounding box center [731, 436] width 816 height 23
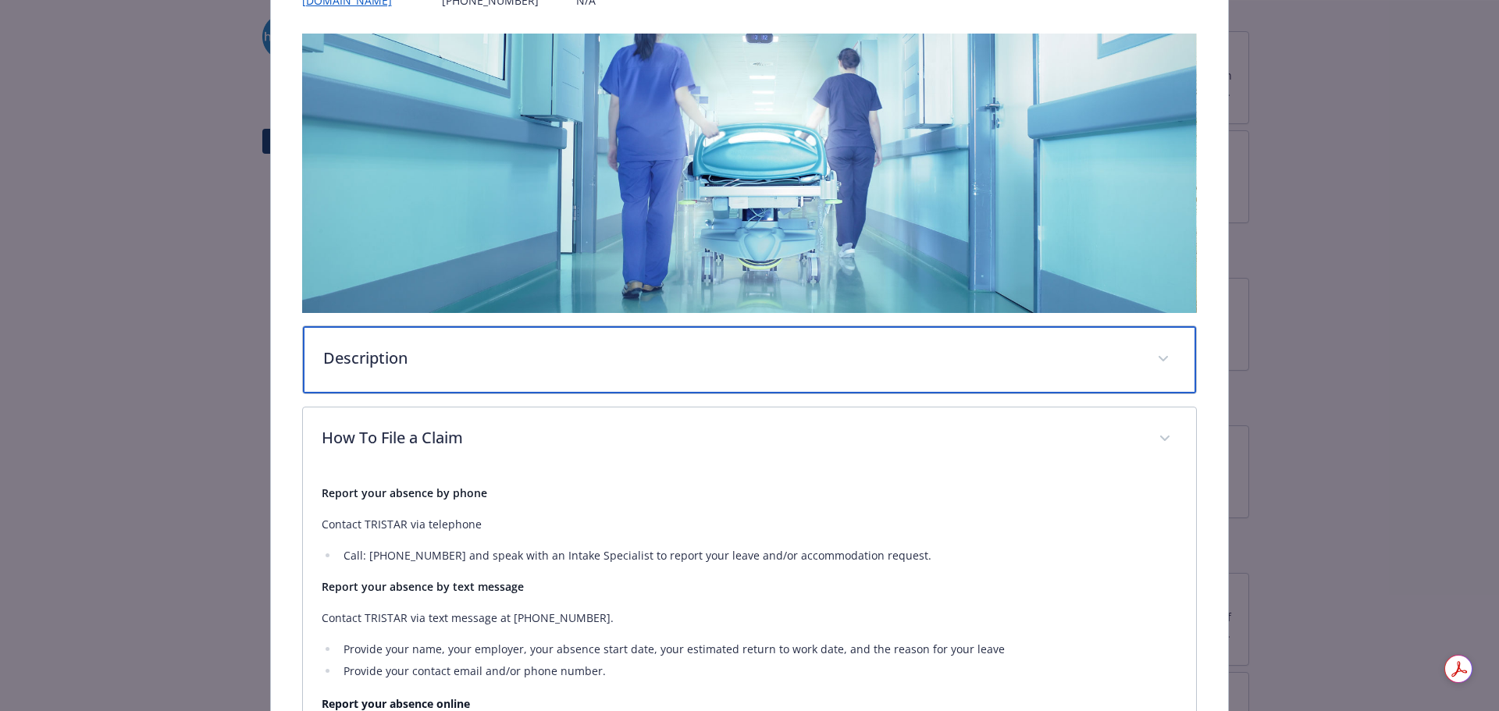
click at [584, 350] on p "Description" at bounding box center [731, 358] width 816 height 23
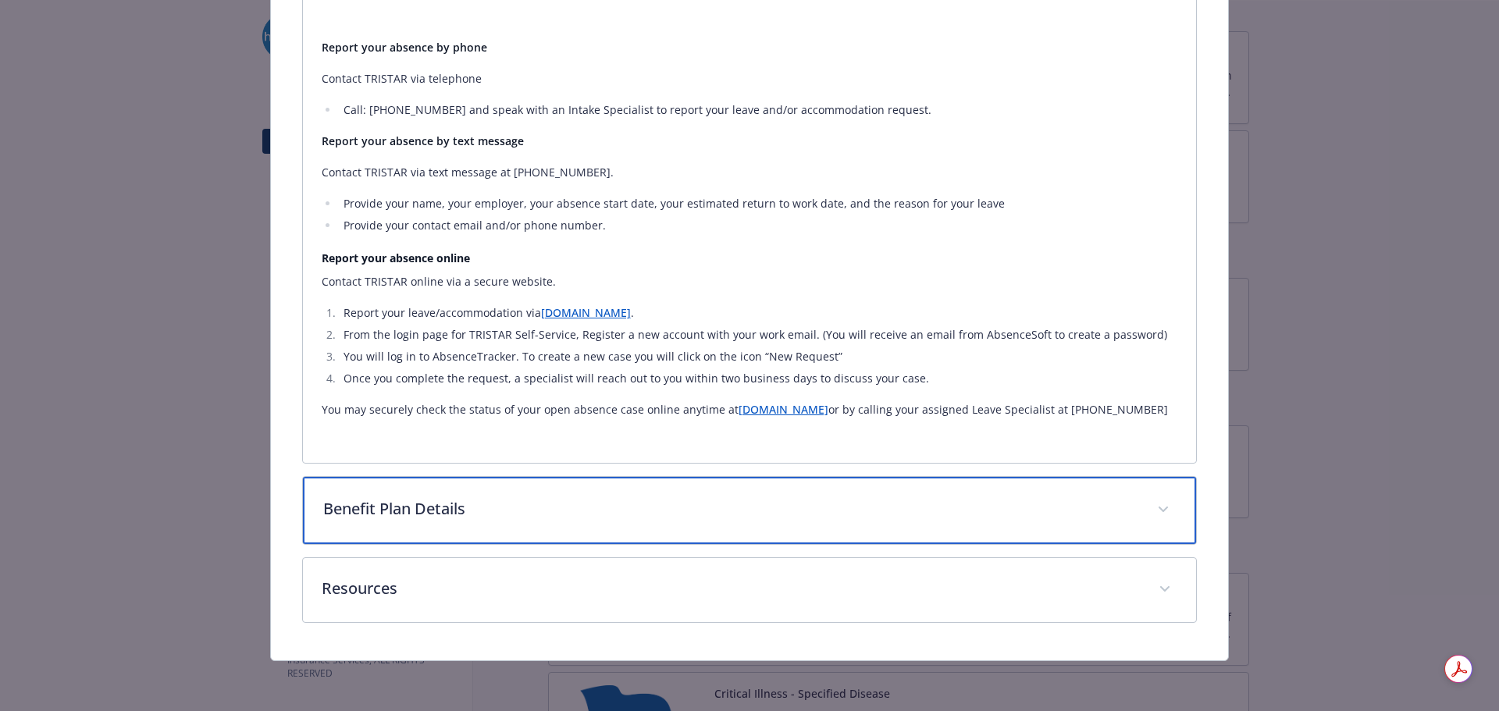
scroll to position [866, 0]
click at [636, 499] on div "Benefit Plan Details" at bounding box center [750, 510] width 894 height 67
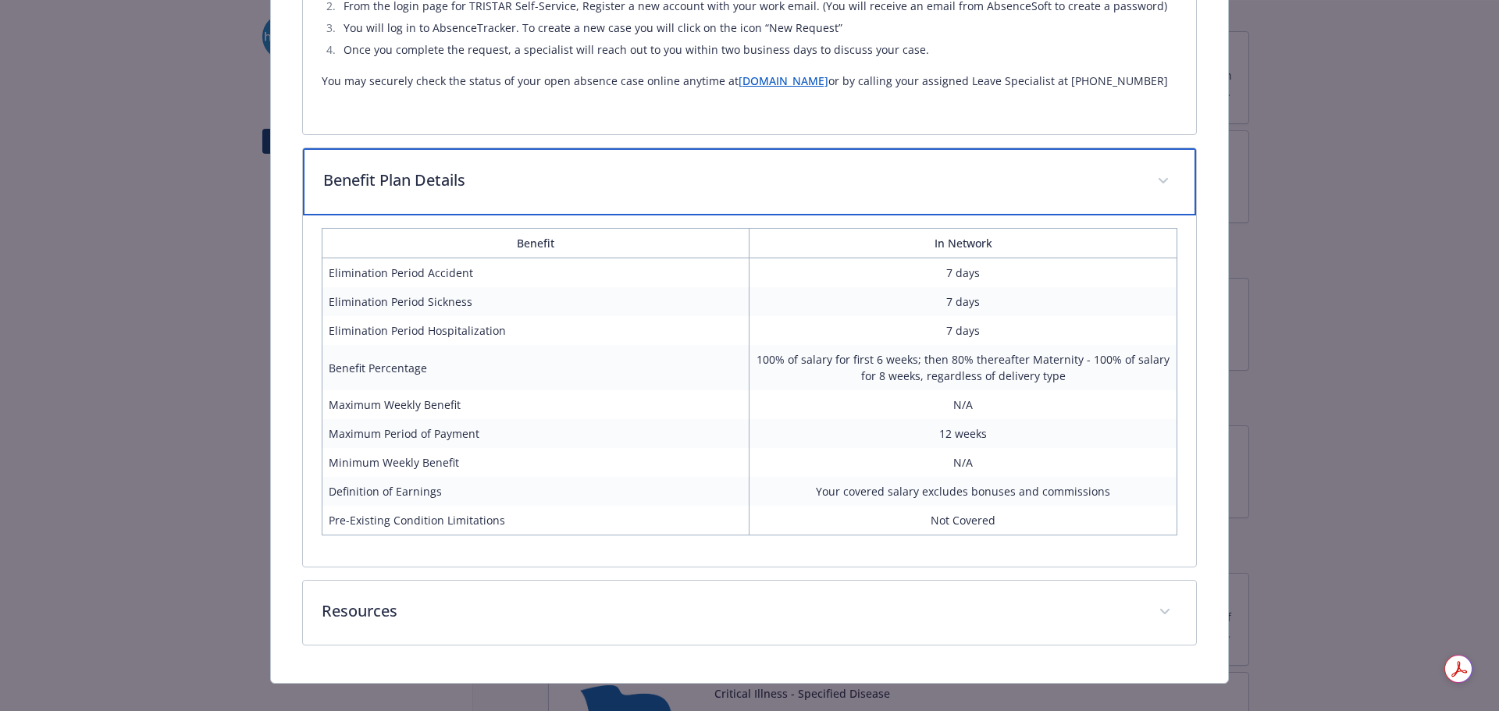
scroll to position [1221, 0]
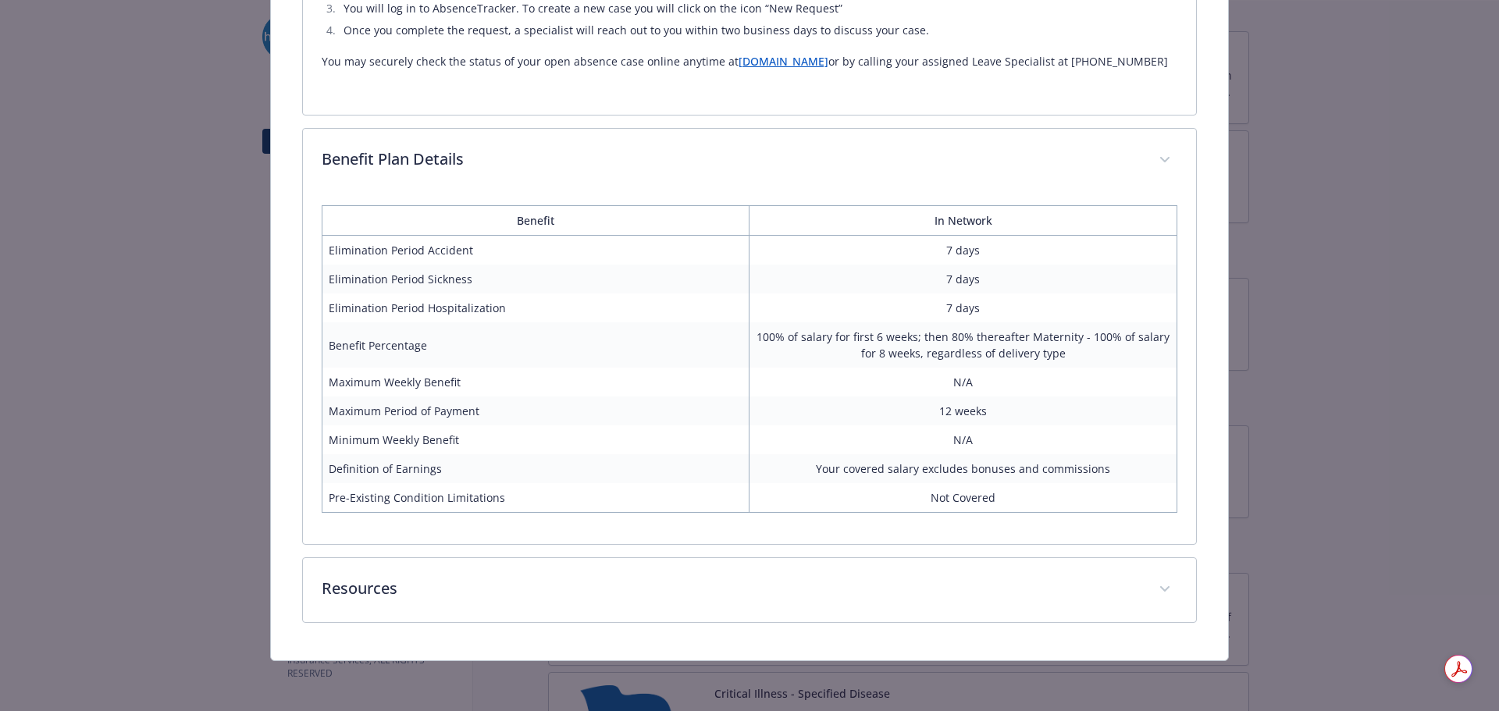
click at [1359, 356] on div "Disability - Short Term Disability (STD) - Short Term Disability (STD) Short Te…" at bounding box center [749, 355] width 1499 height 711
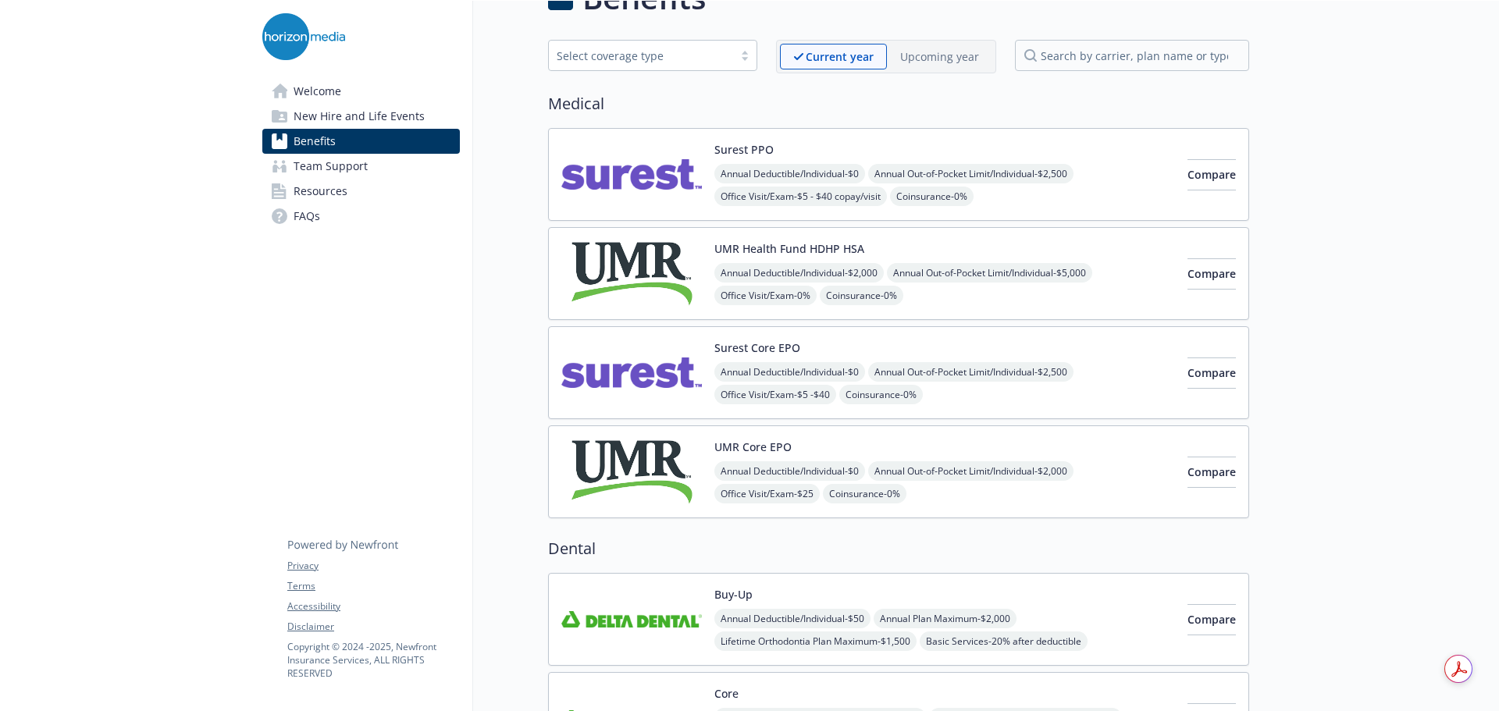
scroll to position [0, 12]
